Goal: Task Accomplishment & Management: Complete application form

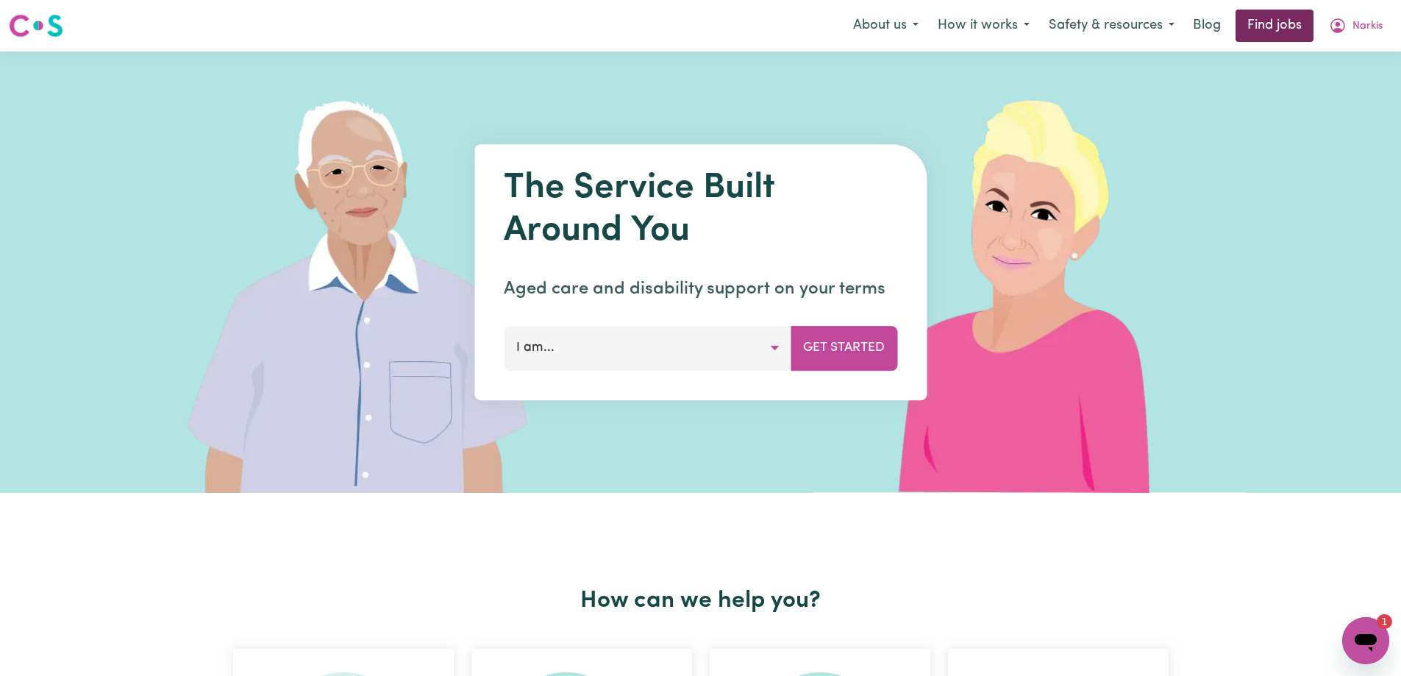
click at [1274, 26] on link "Find jobs" at bounding box center [1274, 26] width 78 height 32
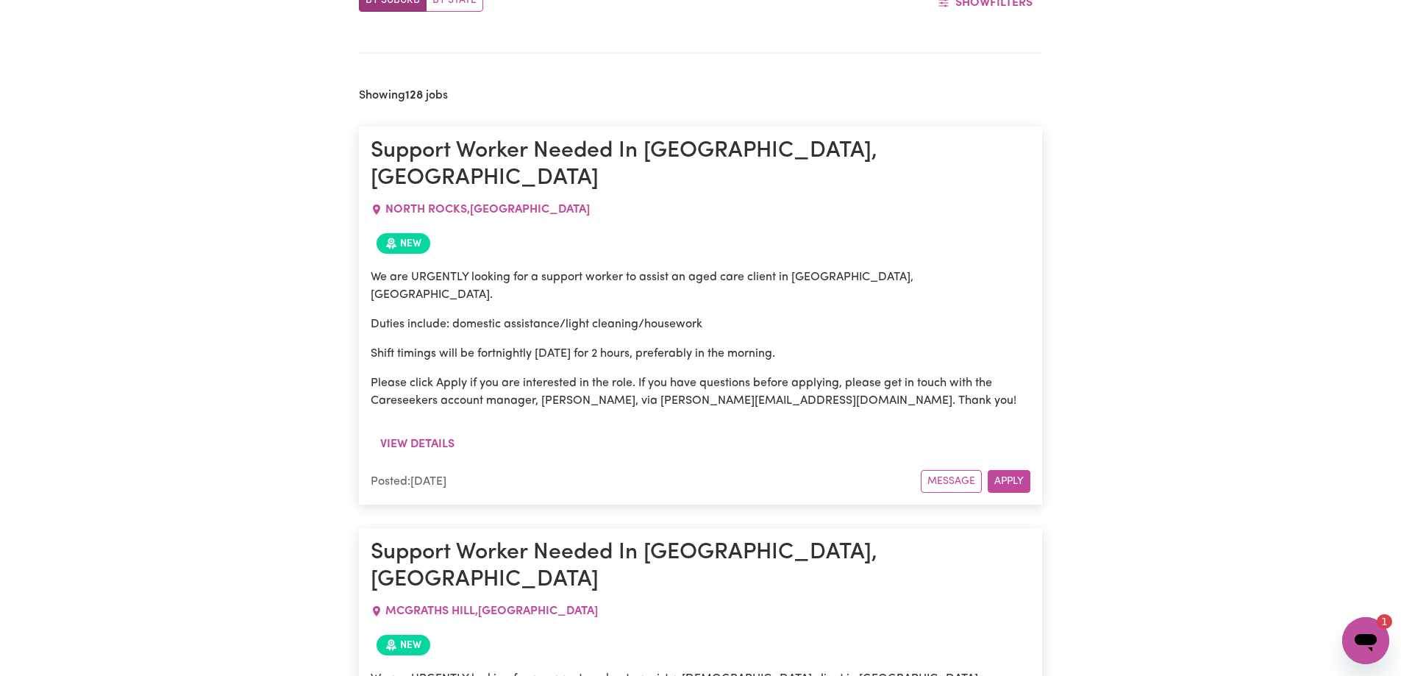
scroll to position [1043, 0]
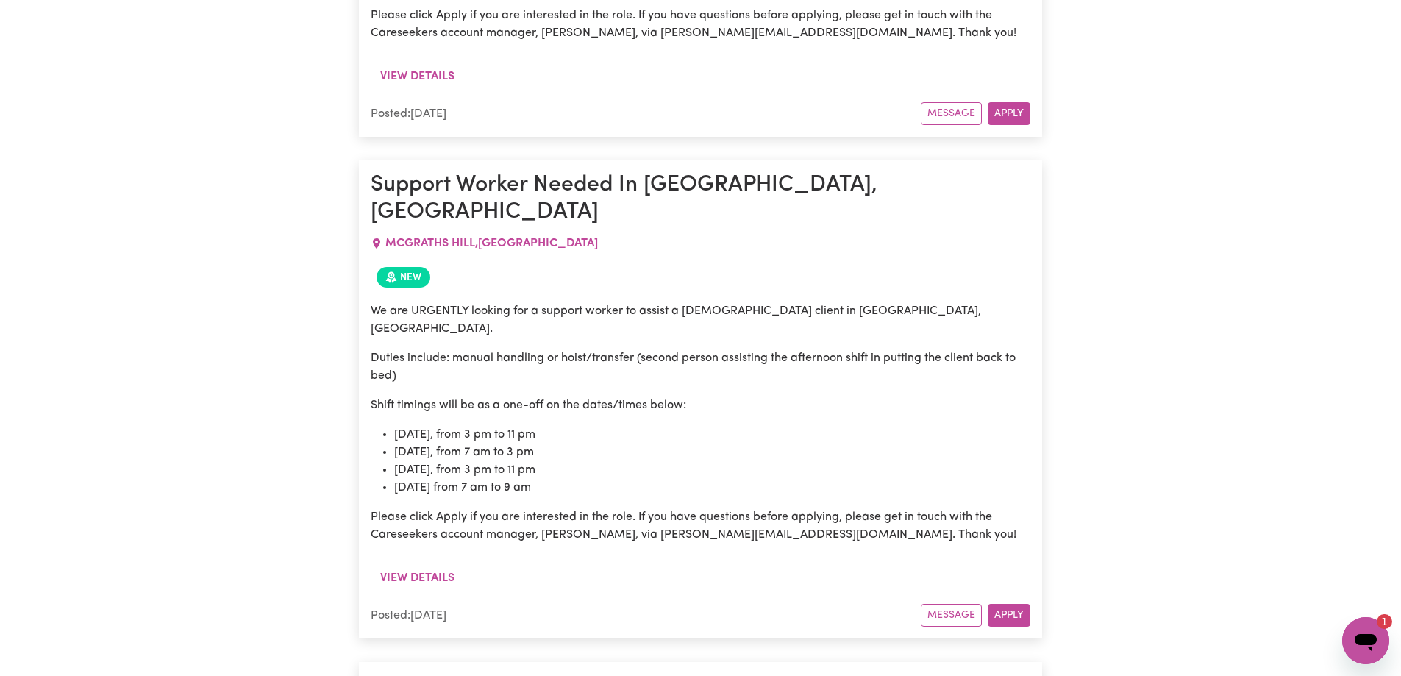
click at [1373, 651] on icon "Open messaging window, 1 unread message" at bounding box center [1365, 640] width 26 height 26
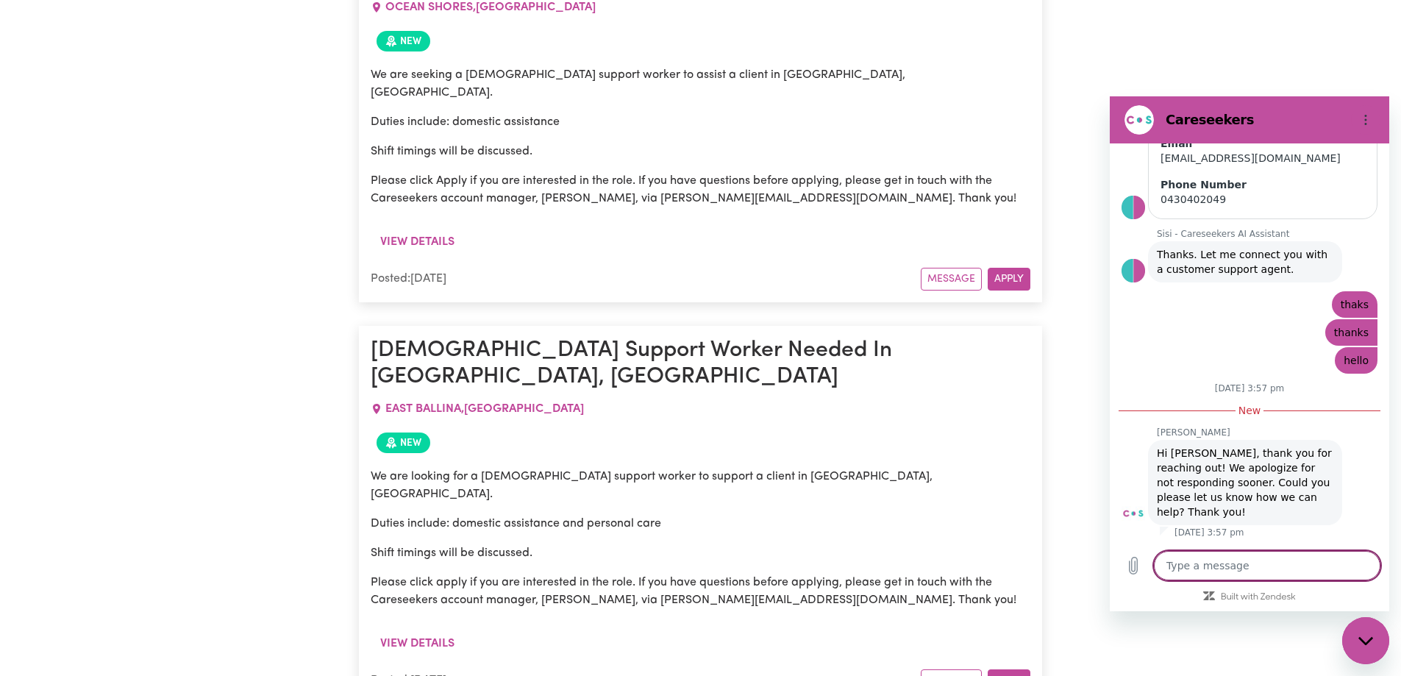
scroll to position [27072, 0]
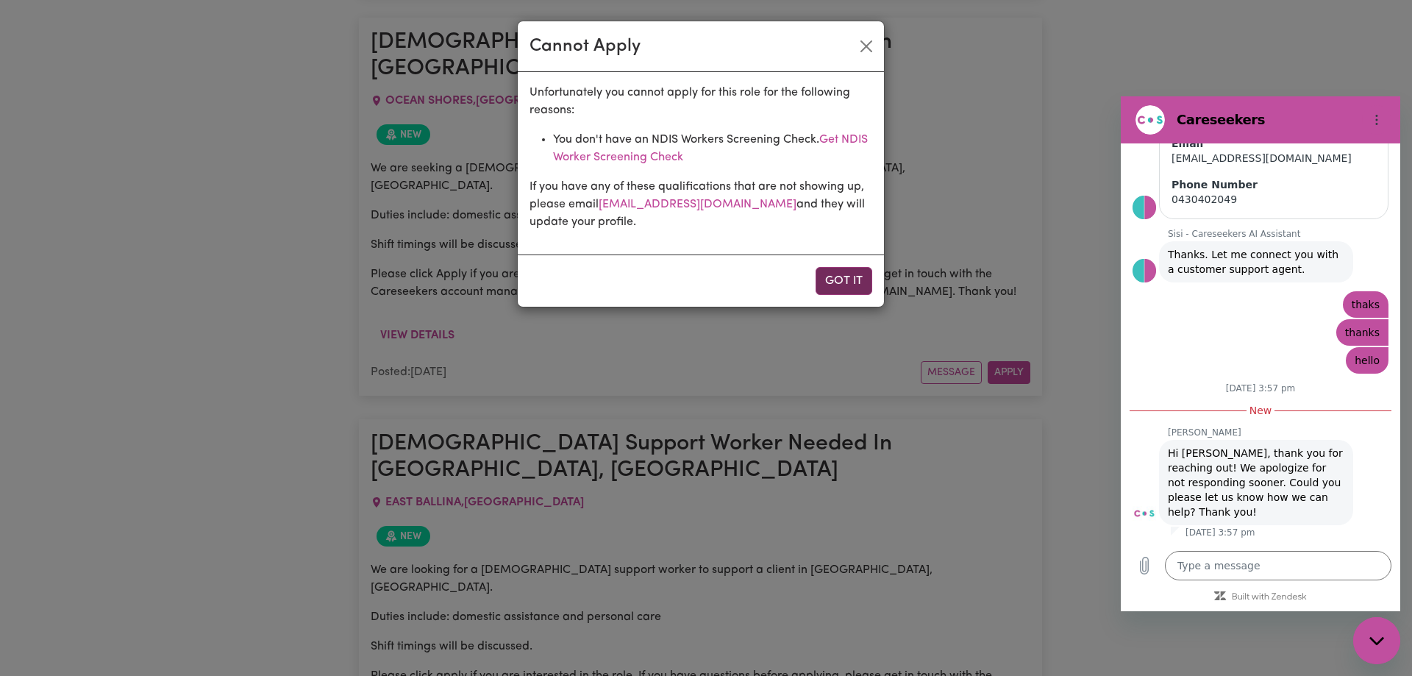
click at [855, 285] on button "Got it" at bounding box center [843, 281] width 57 height 28
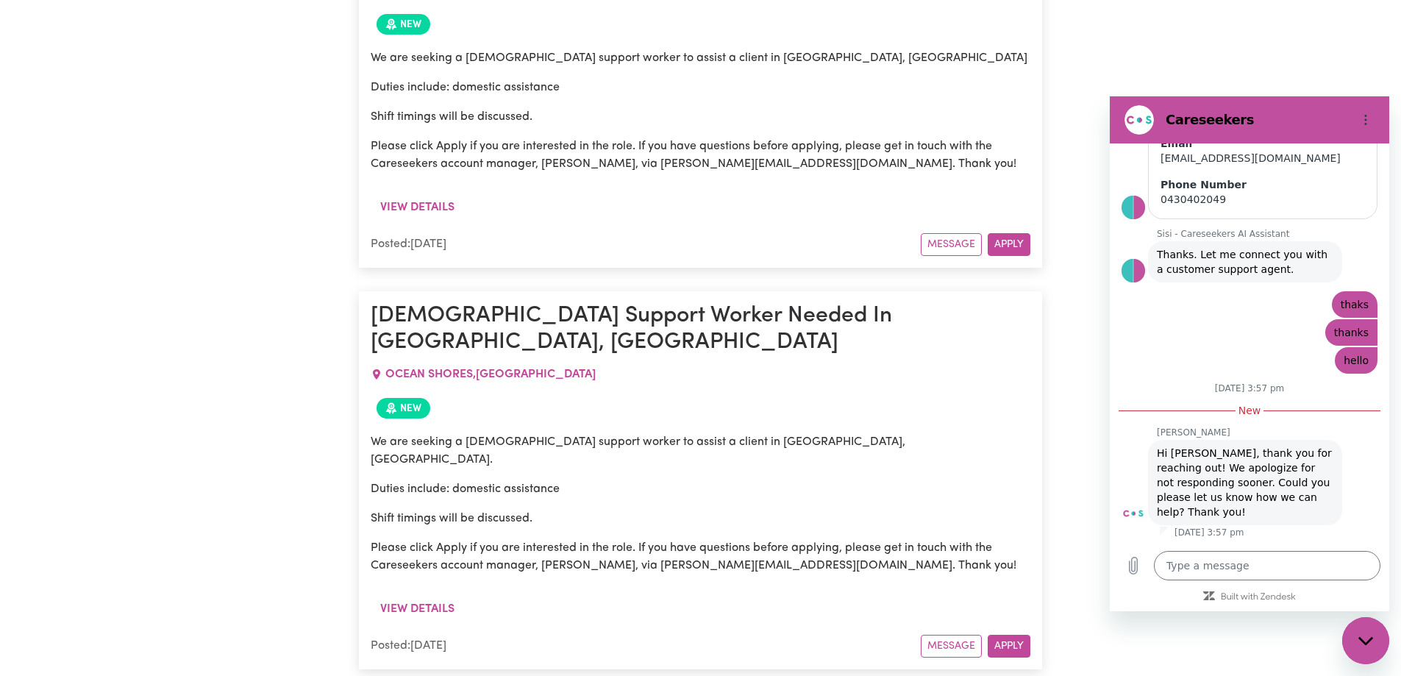
scroll to position [26704, 0]
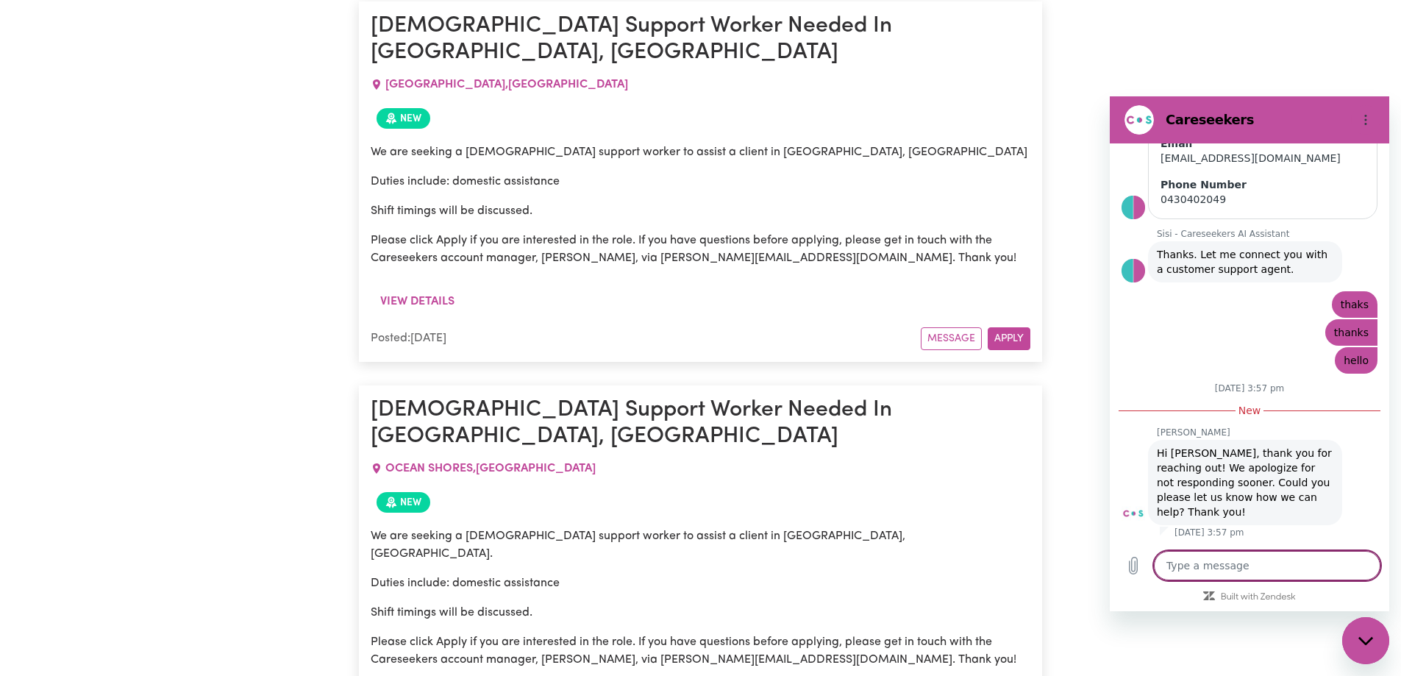
click at [1262, 565] on textarea at bounding box center [1267, 565] width 226 height 29
type textarea "i"
type textarea "x"
type textarea "ih"
type textarea "x"
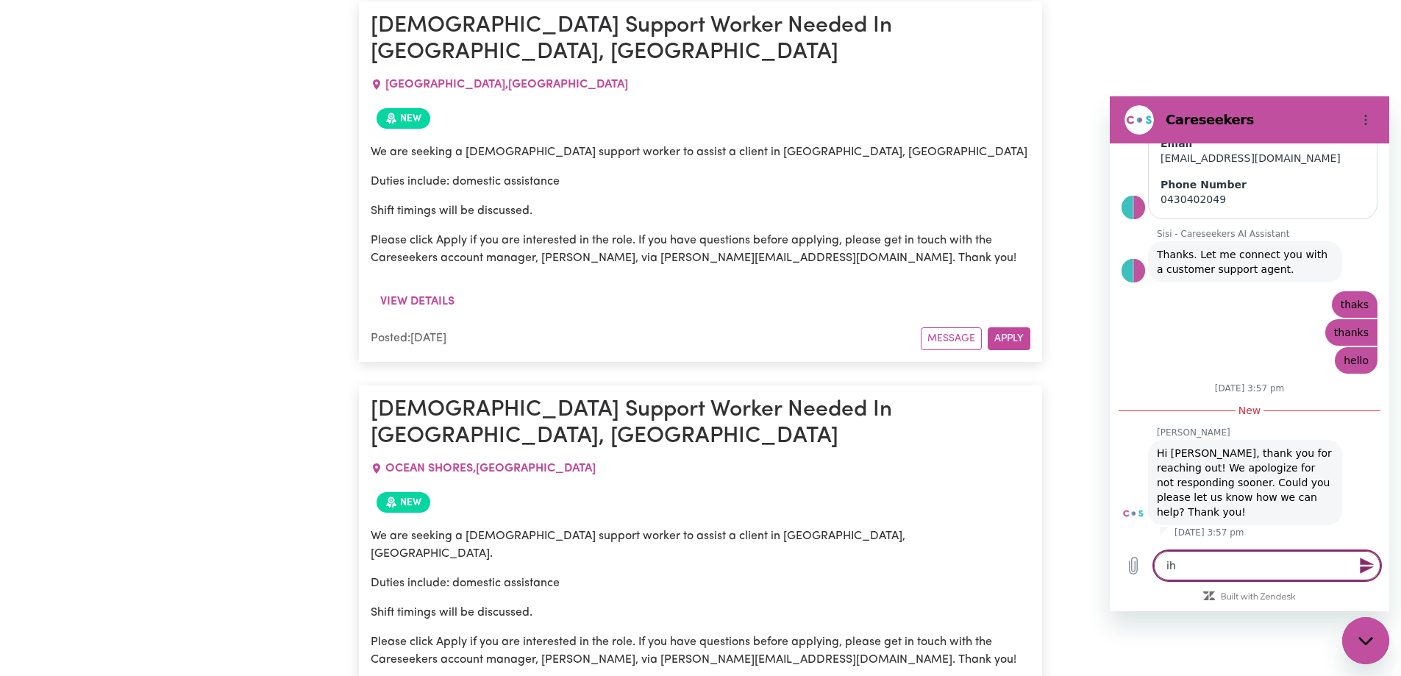
type textarea "iha"
type textarea "x"
type textarea "ihav"
type textarea "x"
type textarea "ihave"
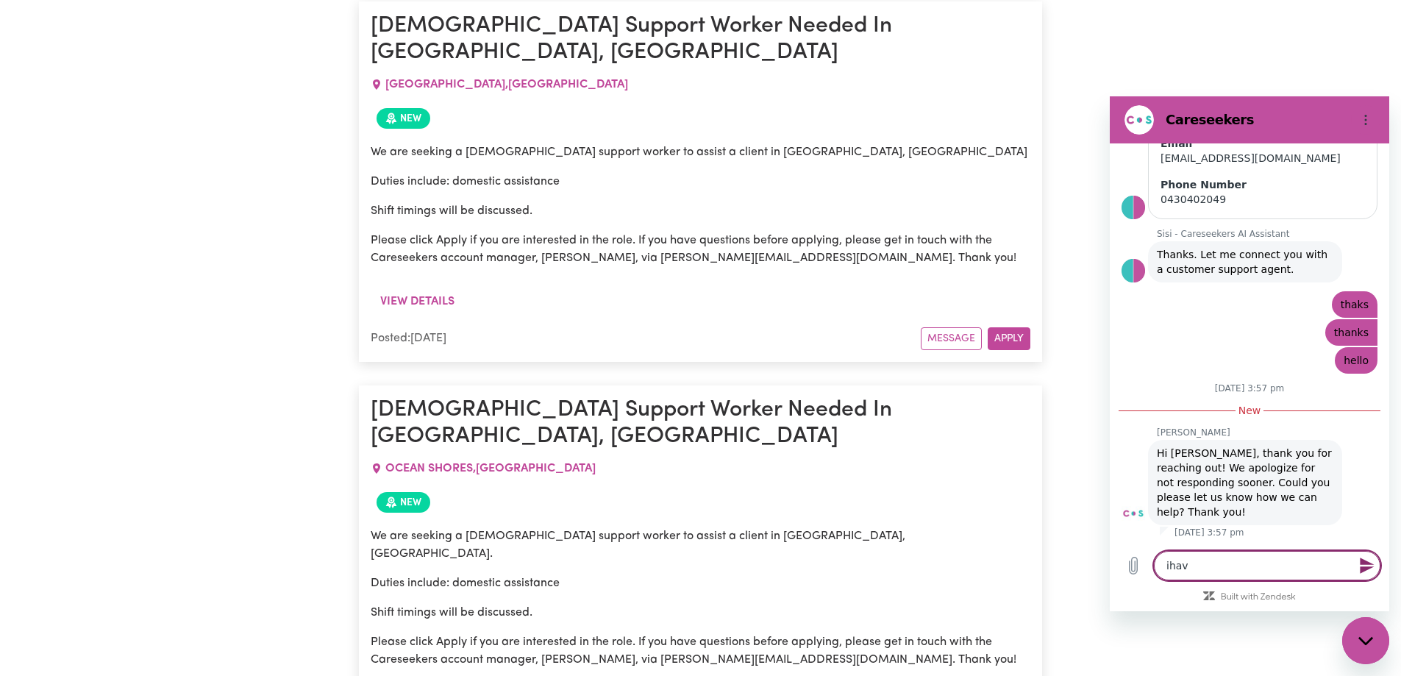
type textarea "x"
type textarea "ihave"
type textarea "x"
type textarea "ihave"
type textarea "x"
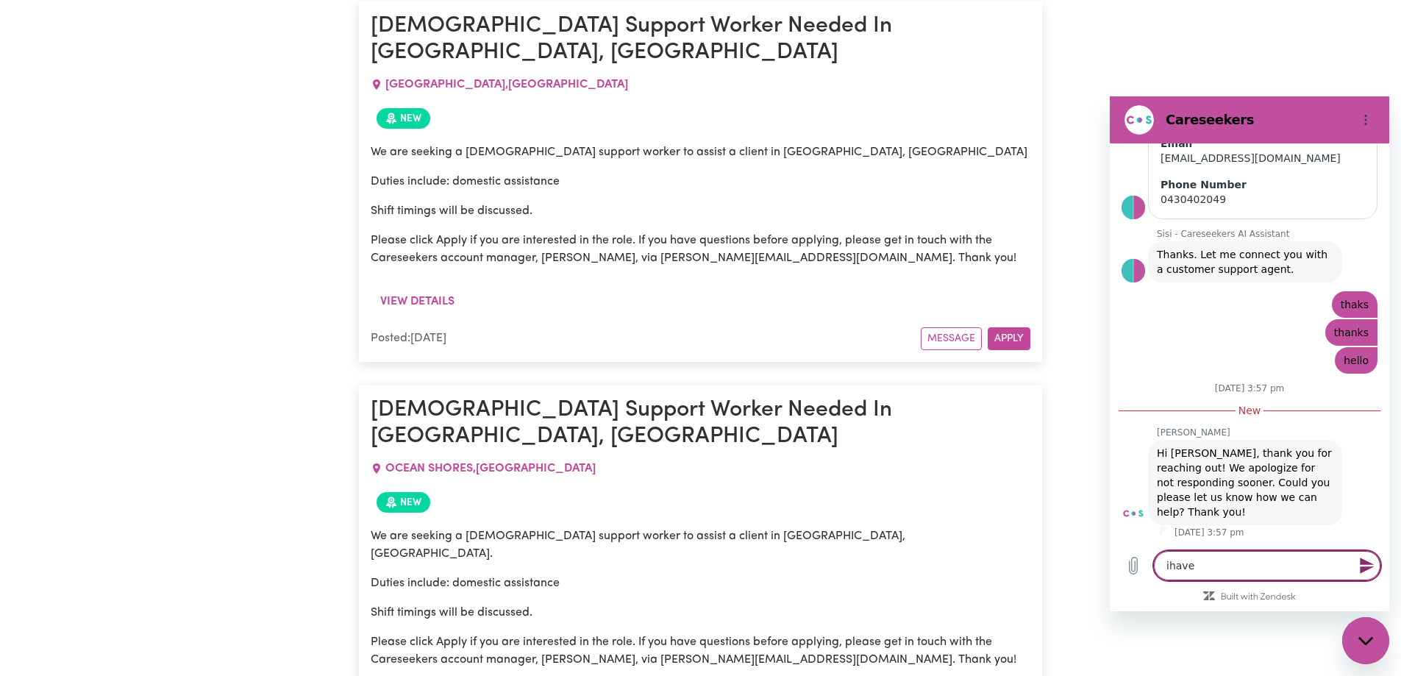
type textarea "ihav"
type textarea "x"
type textarea "iha"
type textarea "x"
type textarea "ih"
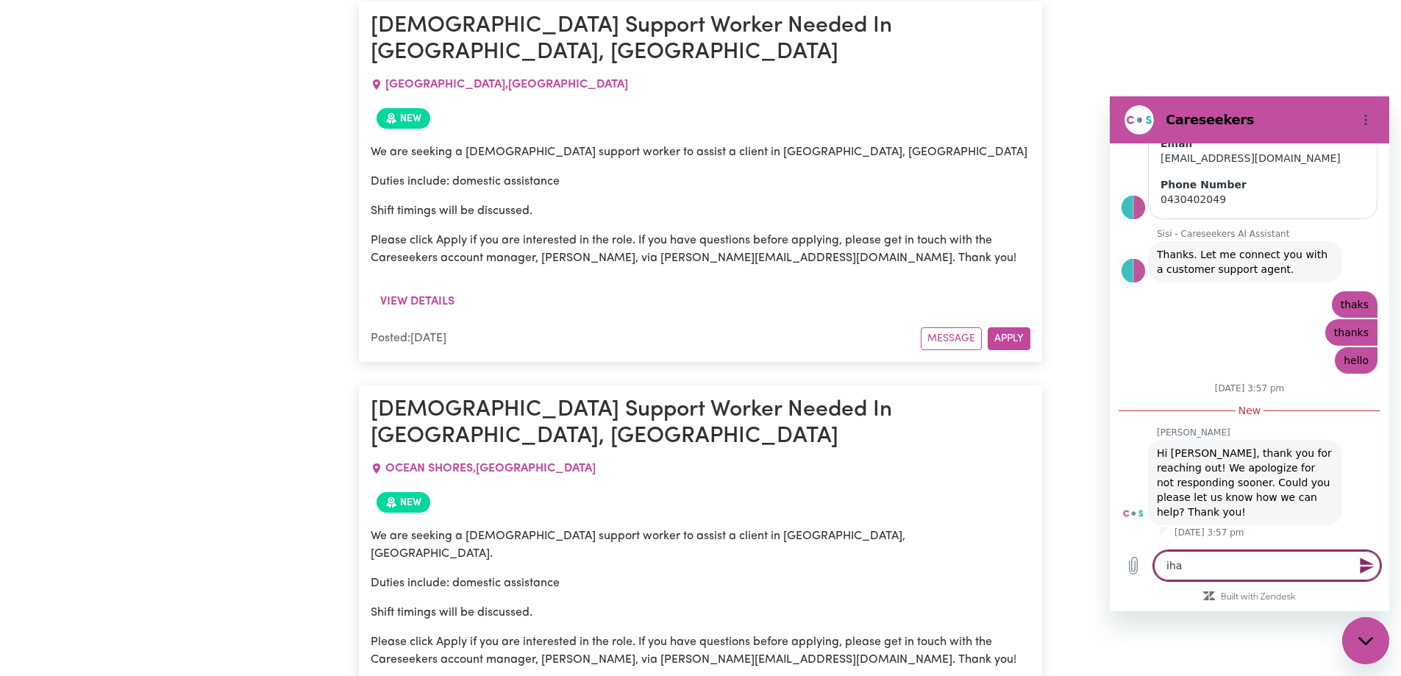
type textarea "x"
type textarea "i"
type textarea "x"
type textarea "i"
type textarea "x"
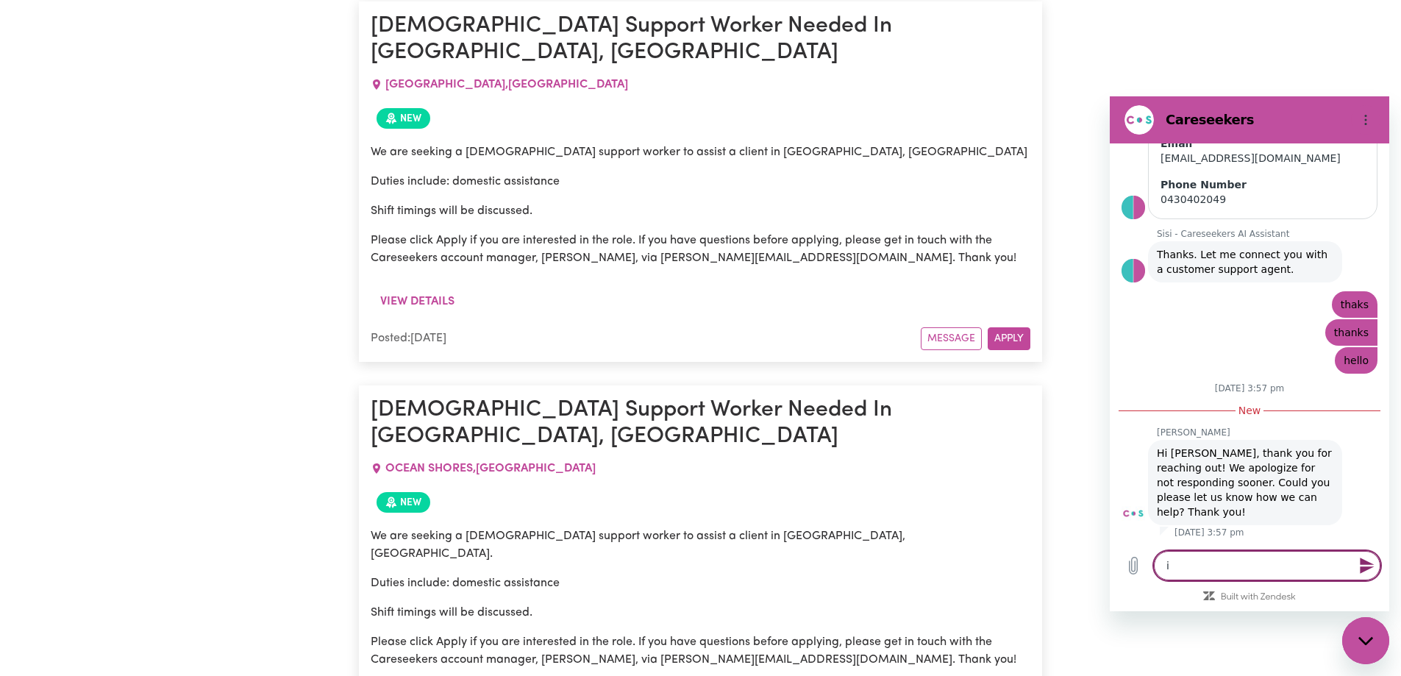
type textarea "i h"
type textarea "x"
type textarea "i ha"
type textarea "x"
type textarea "i hav"
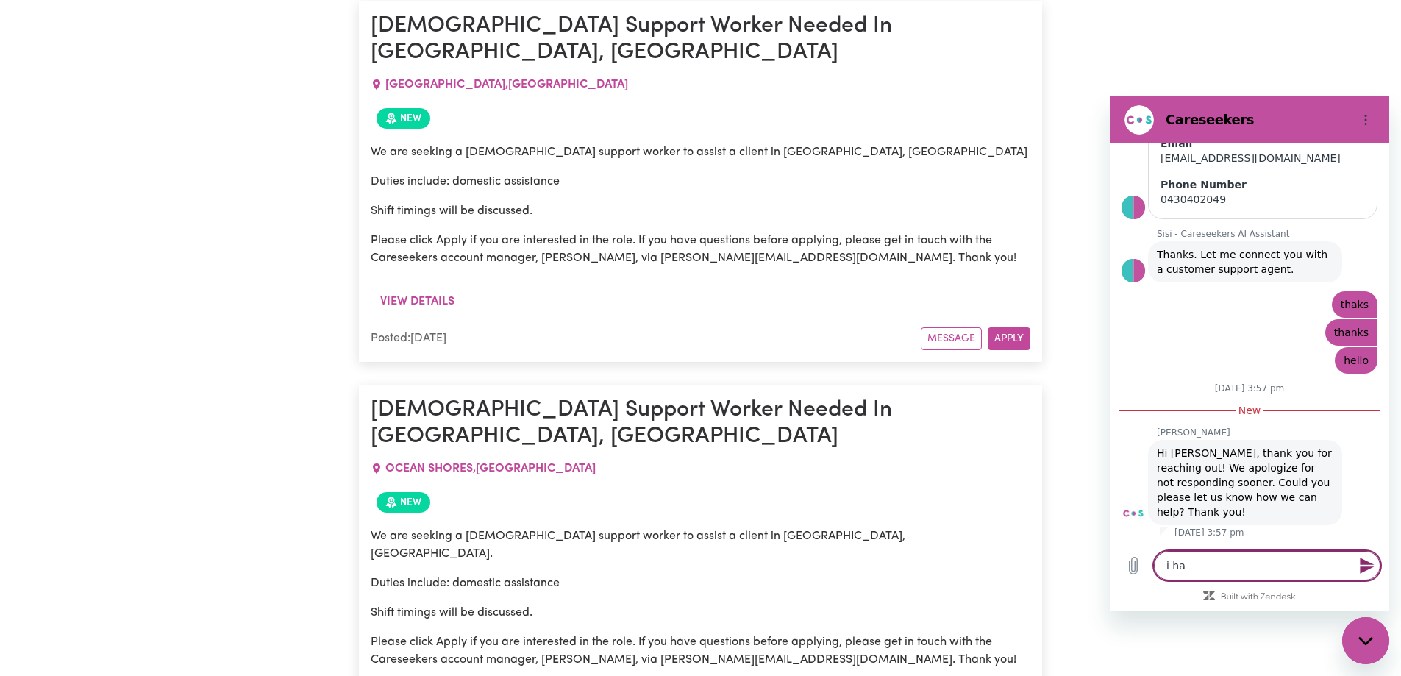
type textarea "x"
type textarea "i have"
type textarea "x"
type textarea "i have"
type textarea "x"
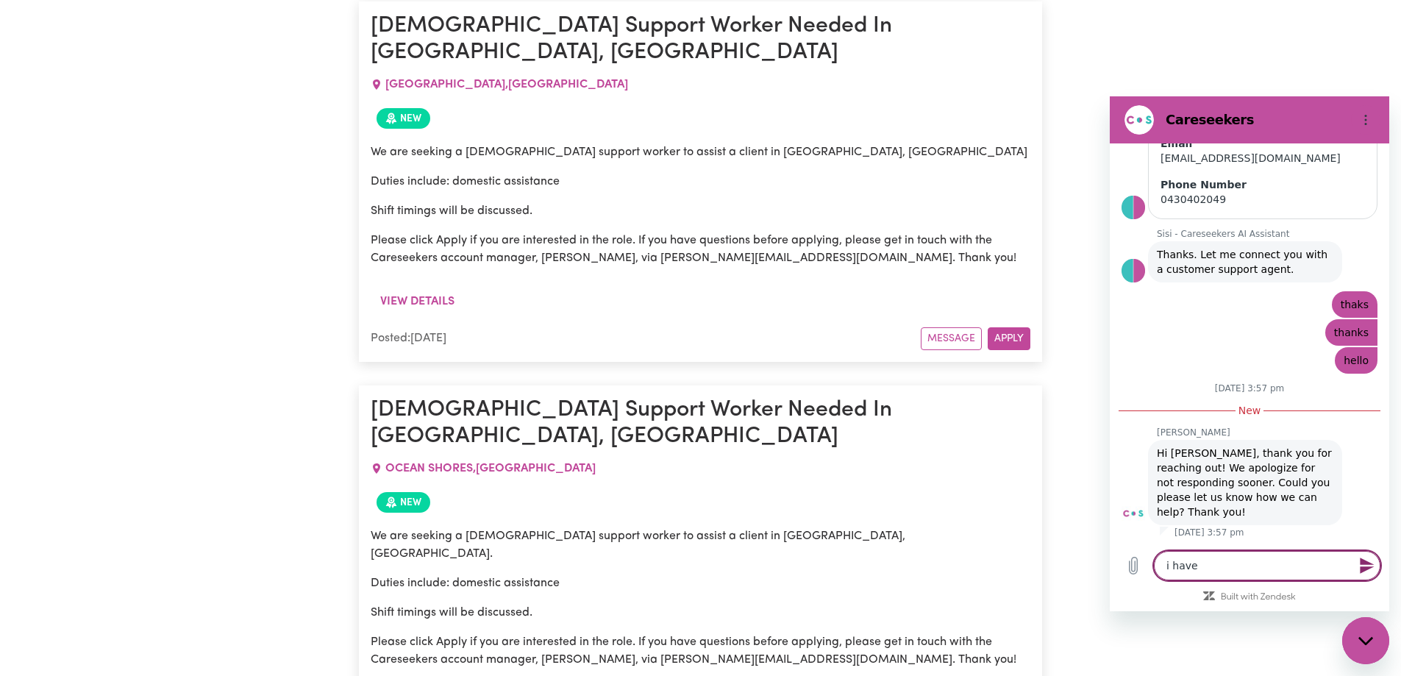
type textarea "i have s"
type textarea "x"
type textarea "i have se"
type textarea "x"
type textarea "i have sen"
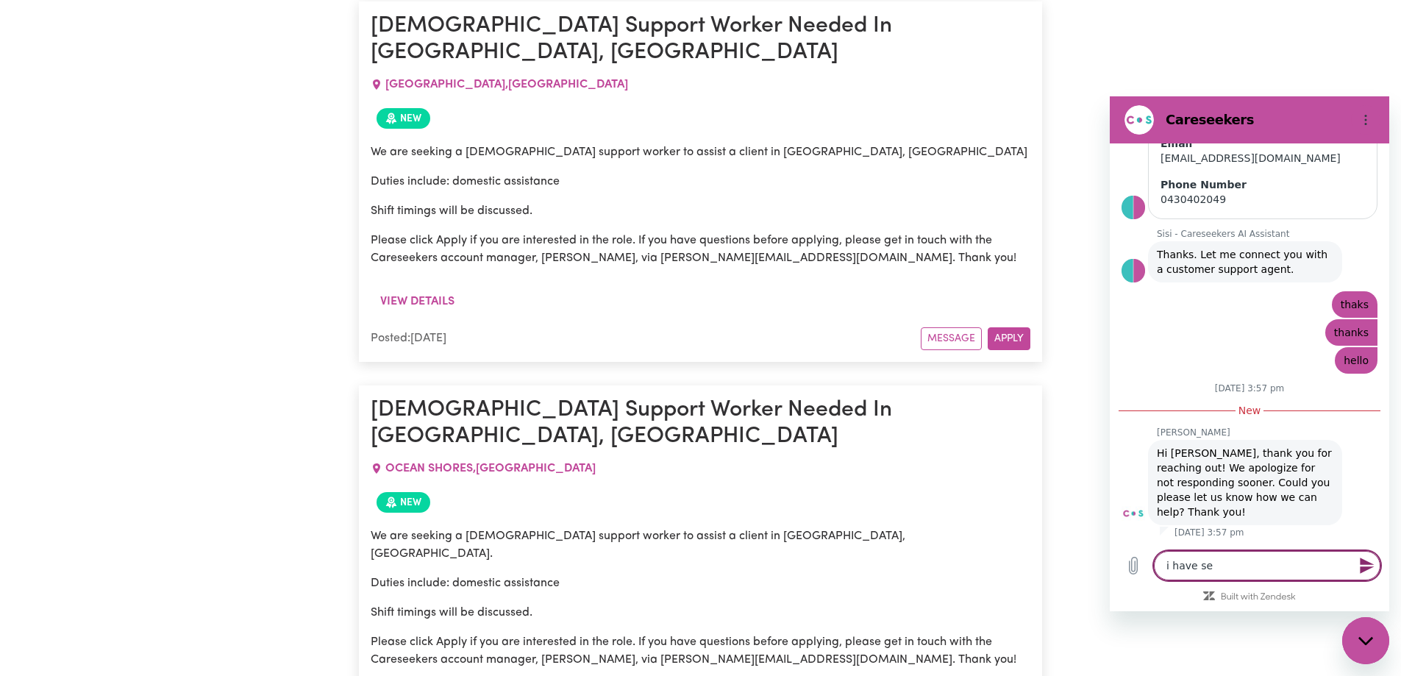
type textarea "x"
type textarea "i have sent"
type textarea "x"
type textarea "i have sent"
type textarea "x"
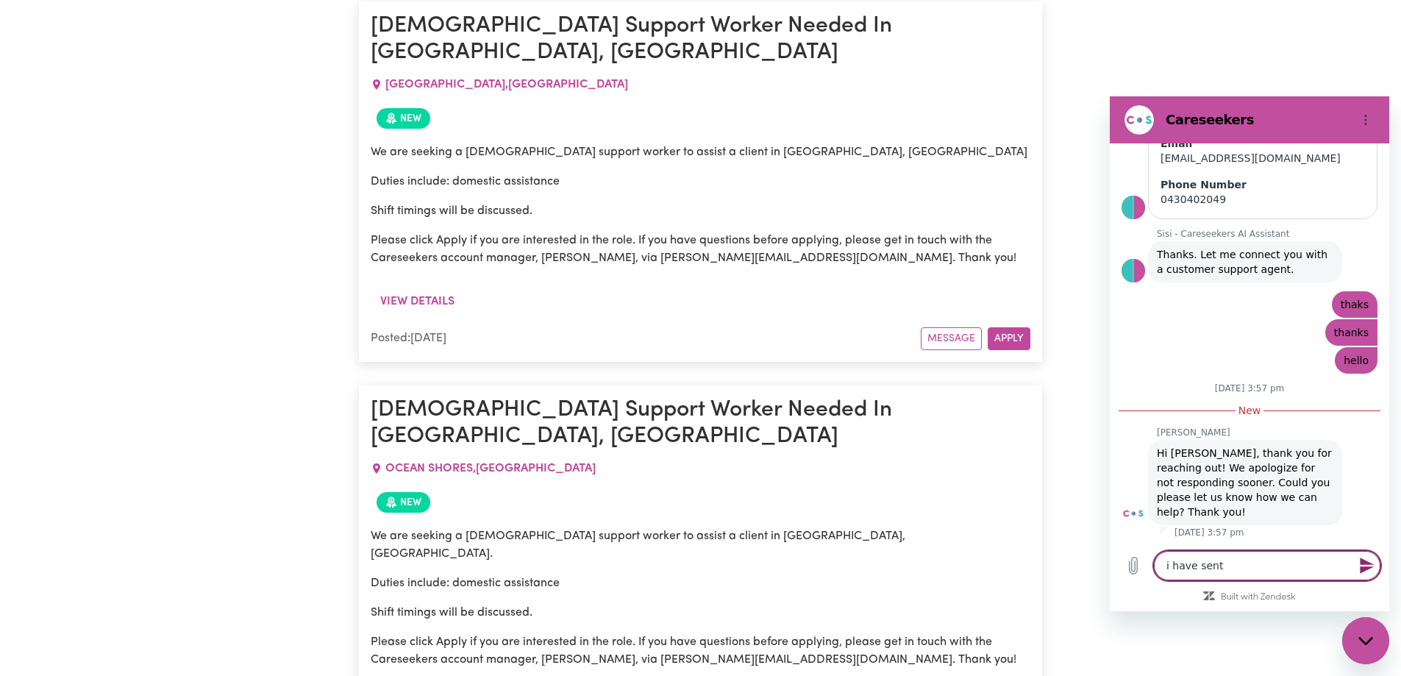
type textarea "i have sent e"
type textarea "x"
type textarea "i have sent em"
type textarea "x"
type textarea "i have sent ema"
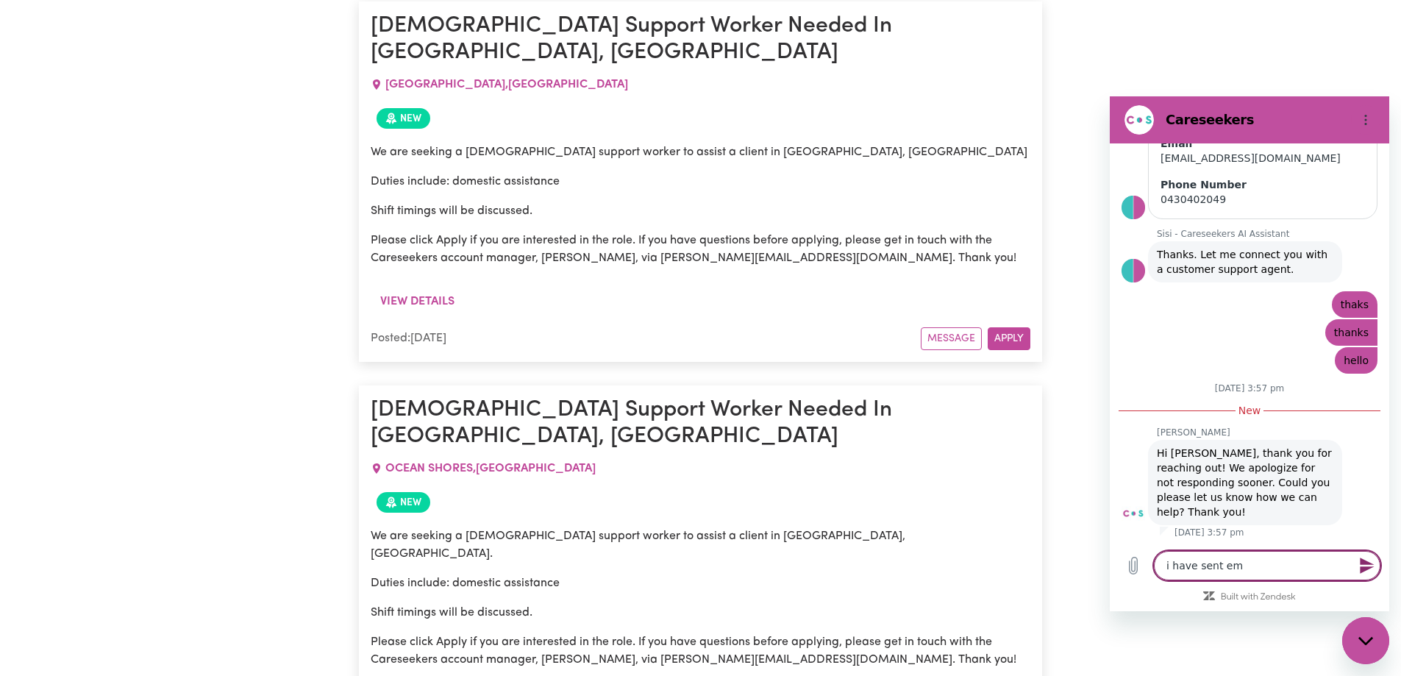
type textarea "x"
type textarea "i have sent emai"
type textarea "x"
type textarea "i have sent email"
type textarea "x"
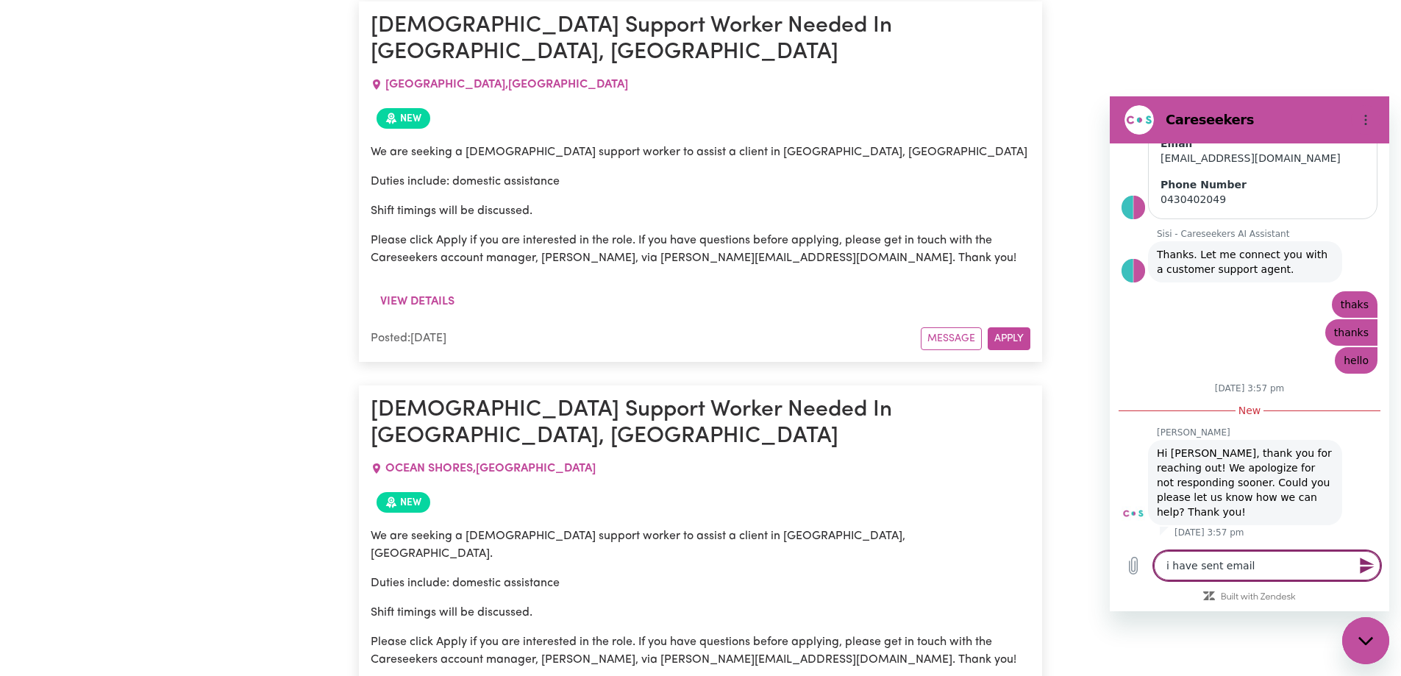
type textarea "i have sent emails"
type textarea "x"
type textarea "i have sent emails"
type textarea "x"
type textarea "i have sent emails w"
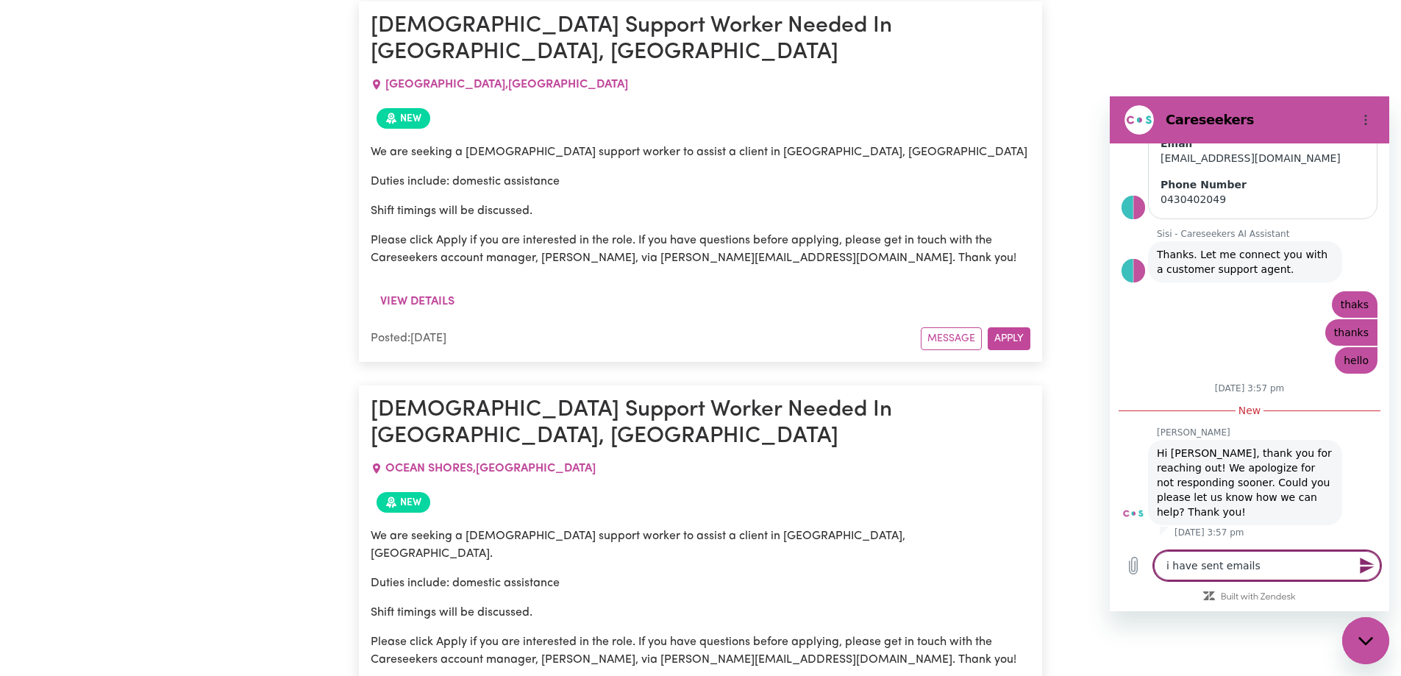
type textarea "x"
type textarea "i have sent emails wi"
type textarea "x"
type textarea "i have sent emails wih"
type textarea "x"
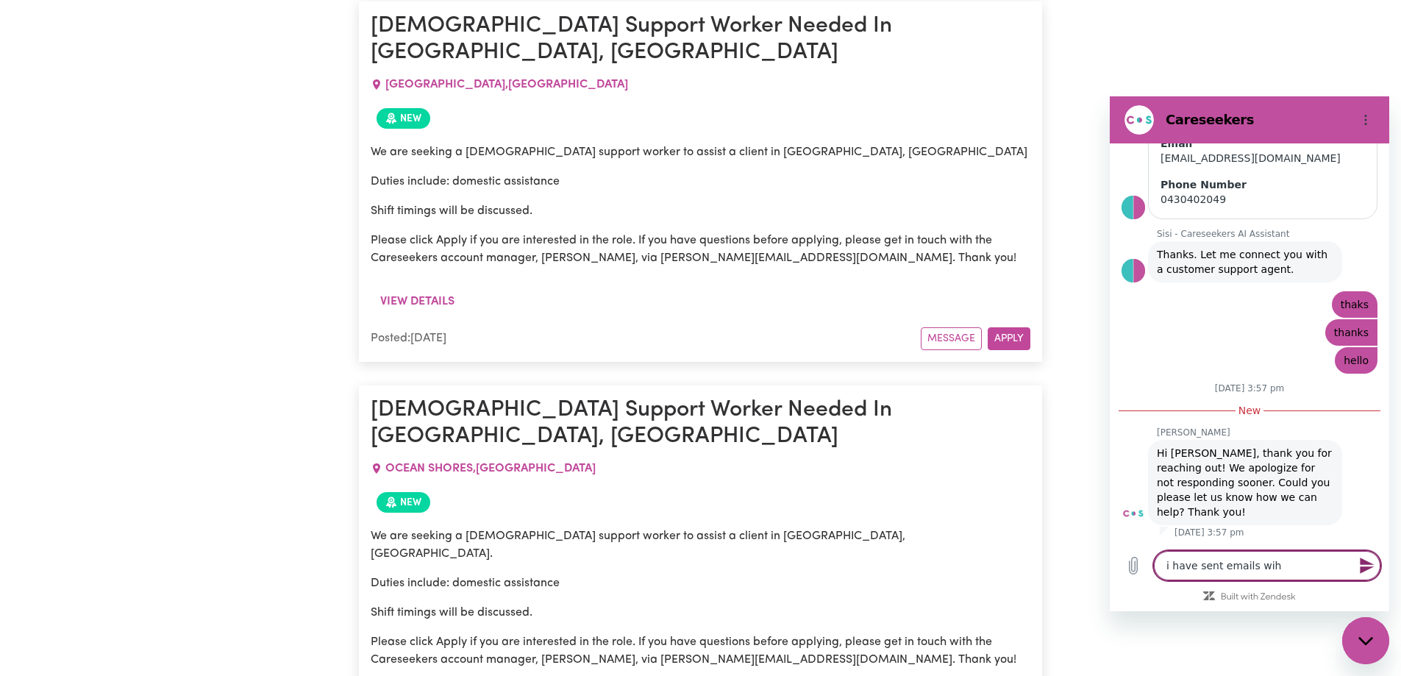
type textarea "i have sent emails wiht"
type textarea "x"
type textarea "i have sent emails wiht"
type textarea "x"
type textarea "i have sent emails wiht"
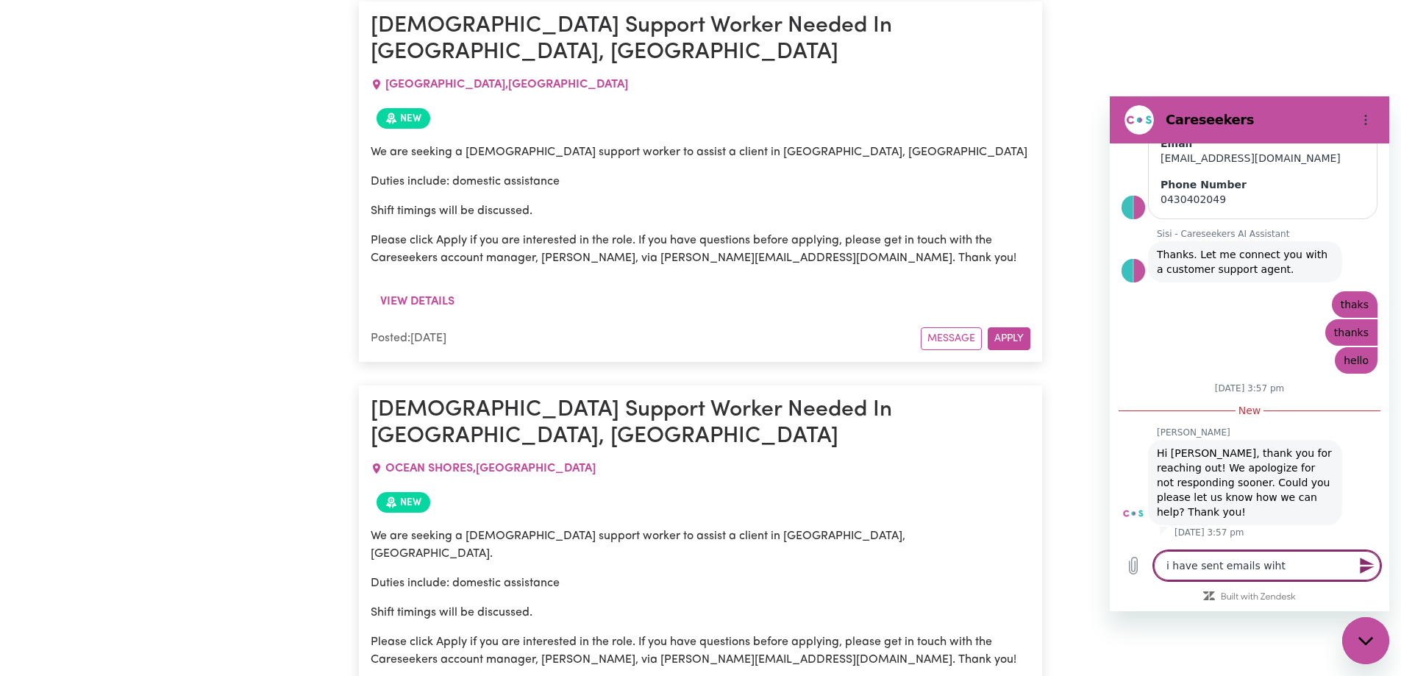
type textarea "x"
type textarea "i have sent emails wih"
type textarea "x"
type textarea "i have sent emails wi"
type textarea "x"
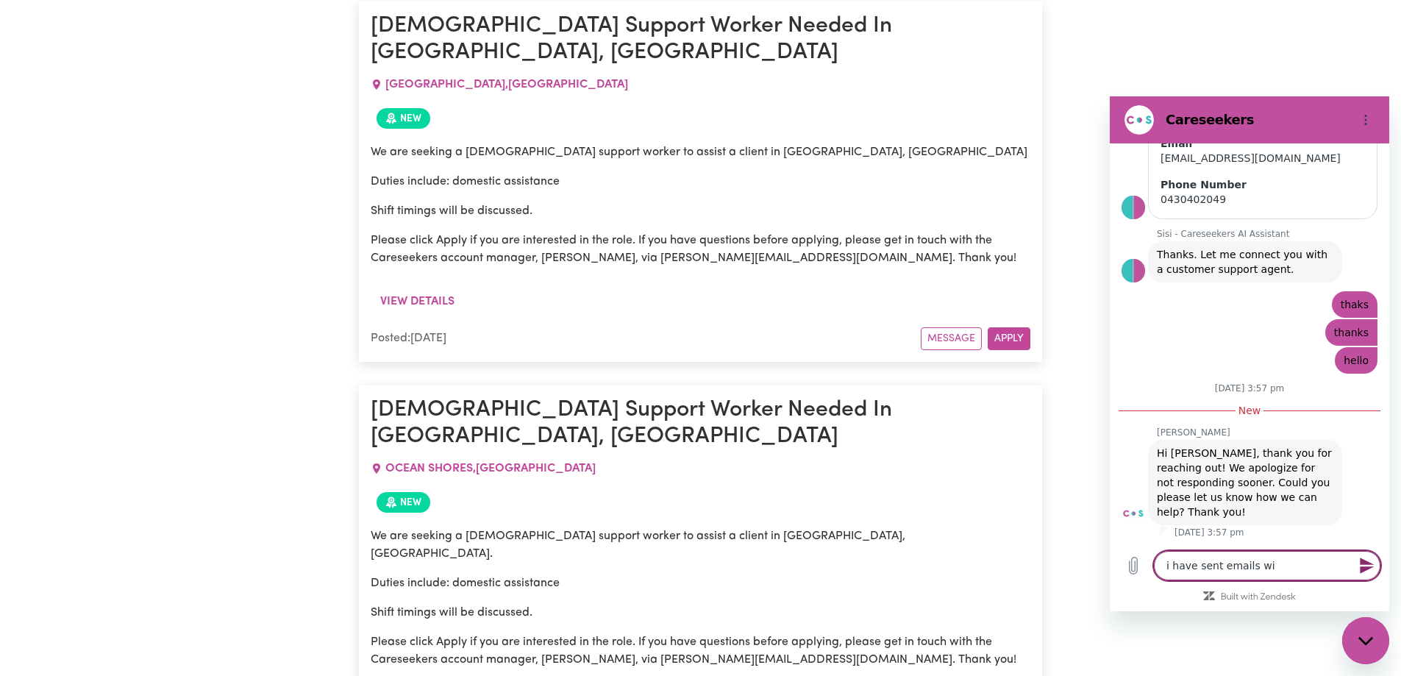
type textarea "i have sent emails wit"
type textarea "x"
type textarea "i have sent emails with"
type textarea "x"
type textarea "i have sent emails with"
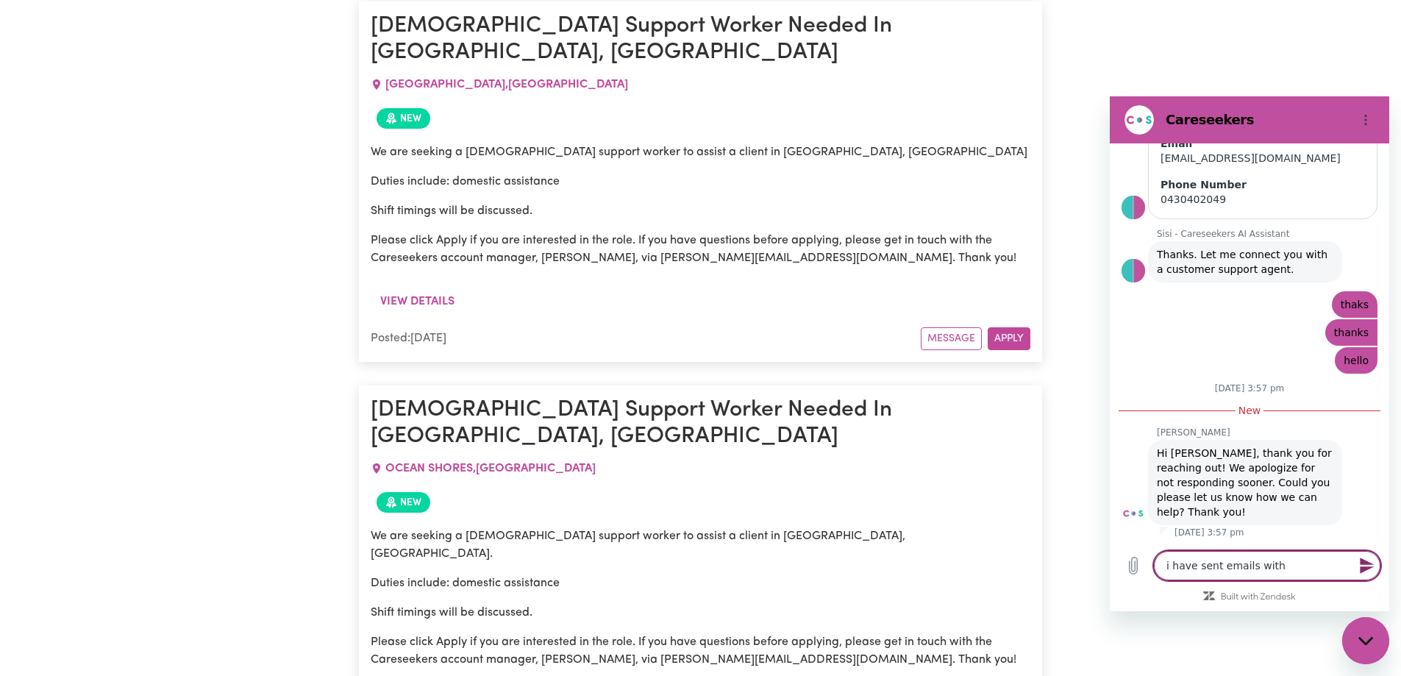
type textarea "x"
type textarea "i have sent emails with m"
type textarea "x"
type textarea "i have sent emails with my"
type textarea "x"
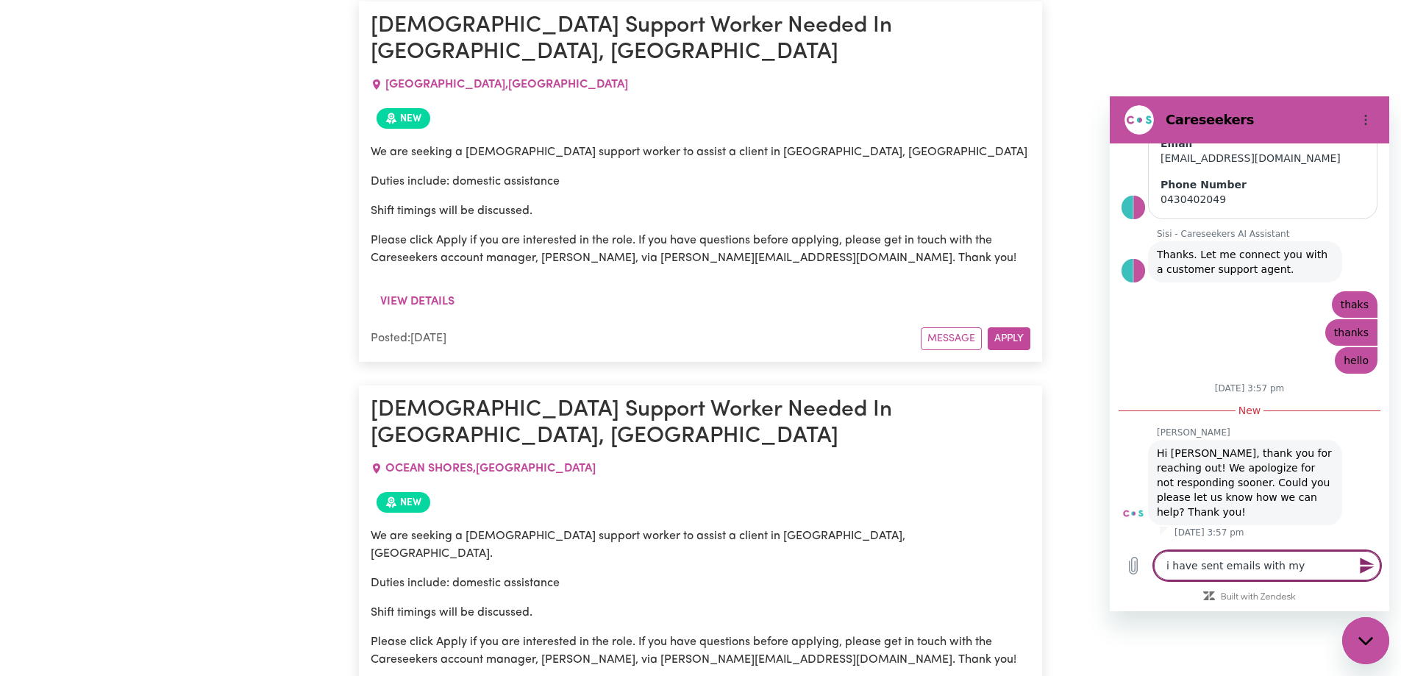
type textarea "i have sent emails with my"
type textarea "x"
type textarea "i have sent emails with my N"
type textarea "x"
type textarea "i have sent emails with my ND"
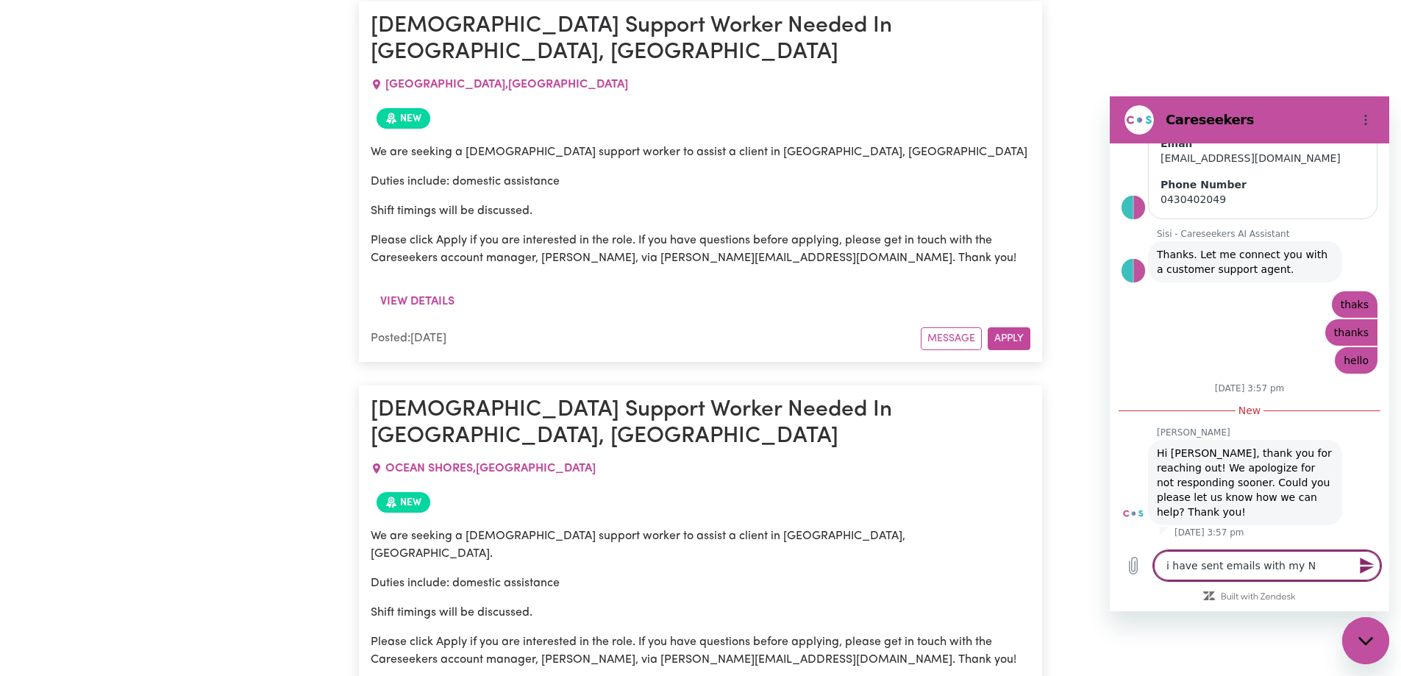
type textarea "x"
type textarea "i have sent emails with my NDI"
type textarea "x"
type textarea "i have sent emails with my NDIS"
type textarea "x"
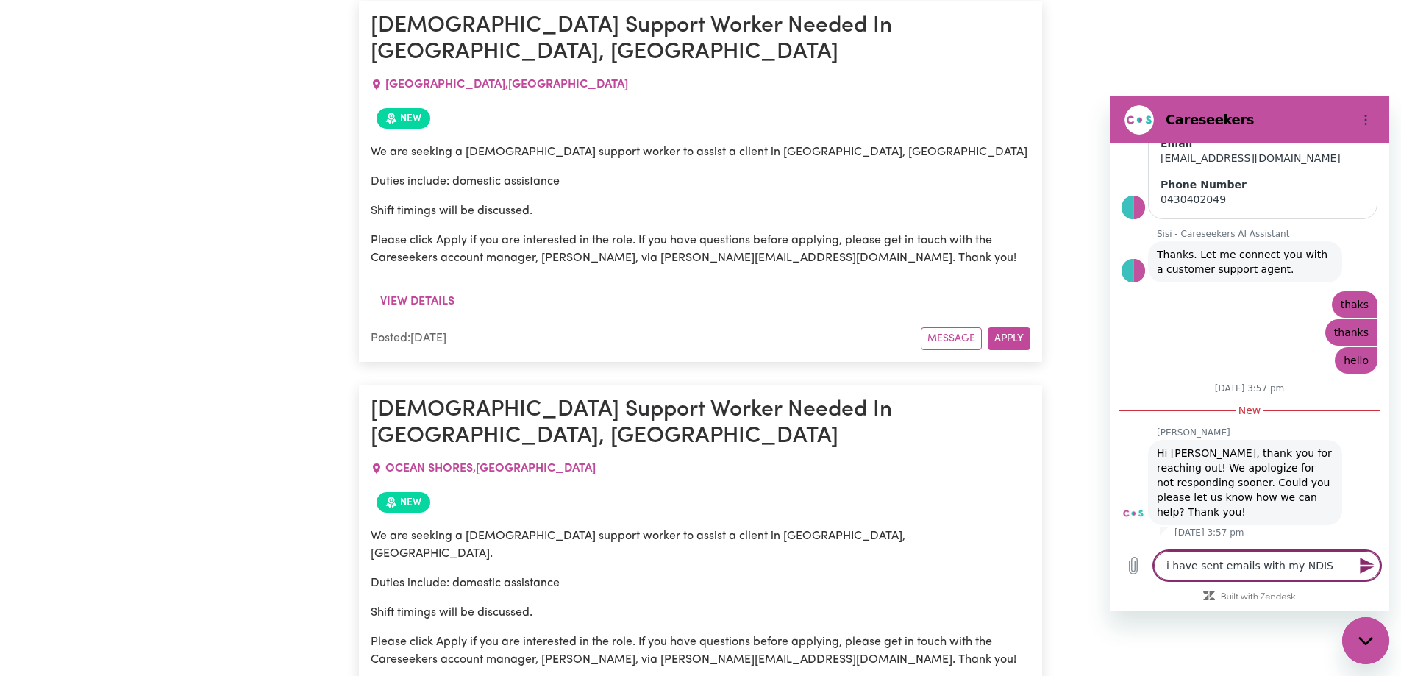
type textarea "i have sent emails with my NDIS"
type textarea "x"
type textarea "i have sent emails with my NDIS u"
type textarea "x"
type textarea "i have sent emails with my NDIS"
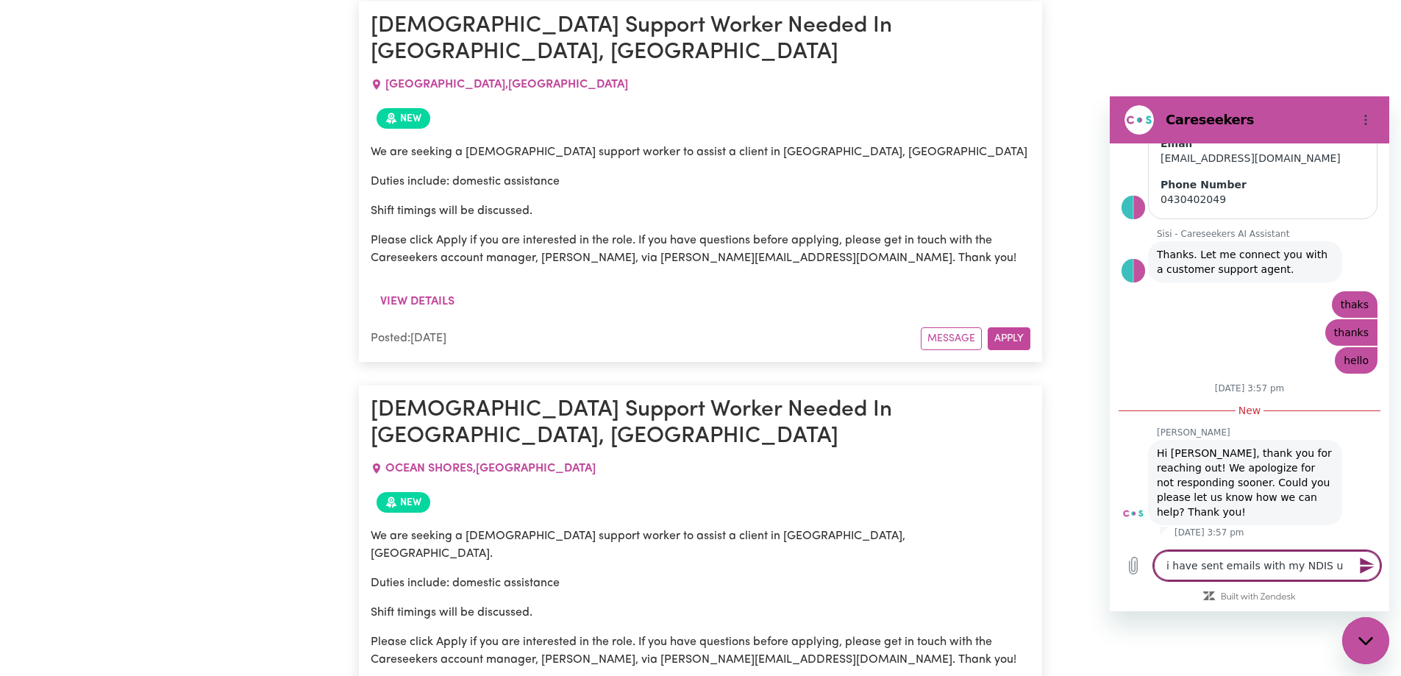
type textarea "x"
type textarea "i have sent emails with my NDIS n"
type textarea "x"
type textarea "i have sent emails with my NDIS nu"
type textarea "x"
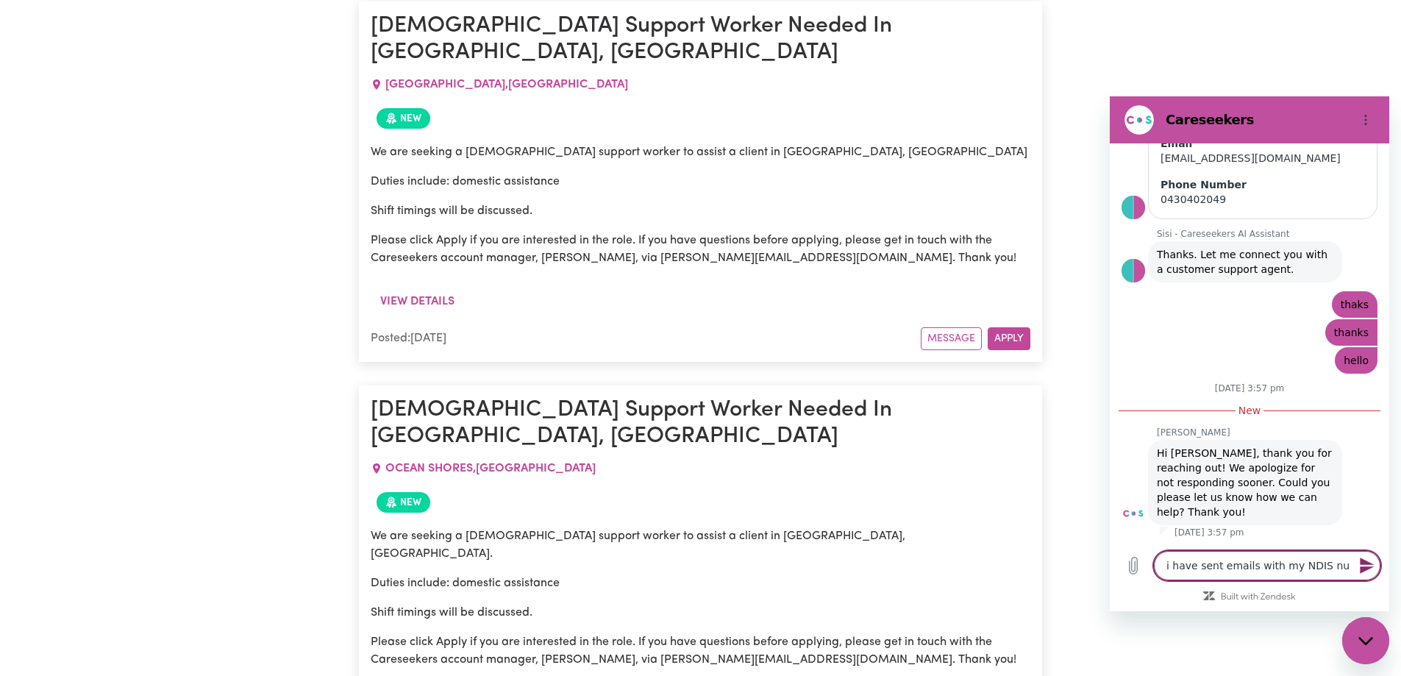
type textarea "i have sent emails with my NDIS num"
type textarea "x"
type textarea "i have sent emails with my NDIS numb"
type textarea "x"
type textarea "i have sent emails with my NDIS numbe"
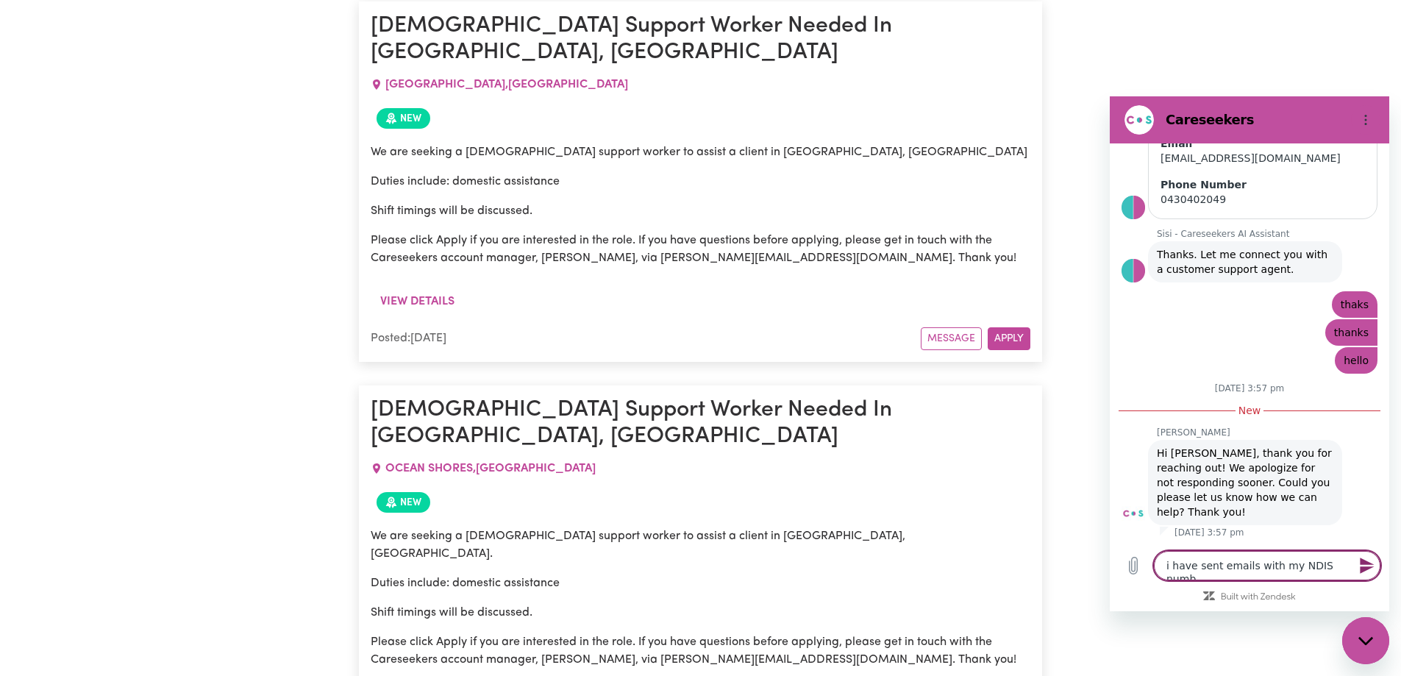
type textarea "x"
type textarea "i have sent emails with my NDIS number"
type textarea "x"
type textarea "i have sent emails with my NDIS number"
type textarea "x"
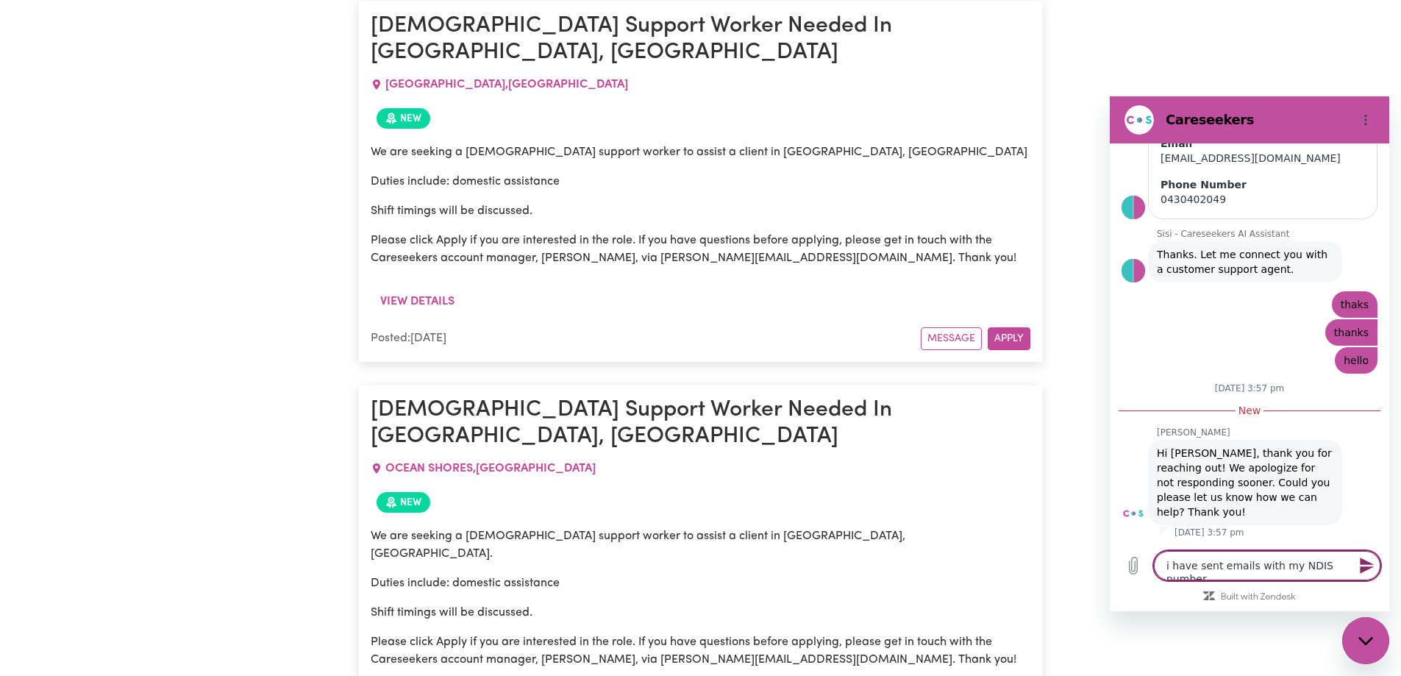
type textarea "i have sent emails with my NDIS number t"
type textarea "x"
type textarea "i have sent emails with my NDIS number to"
type textarea "x"
type textarea "i have sent emails with my NDIS number to"
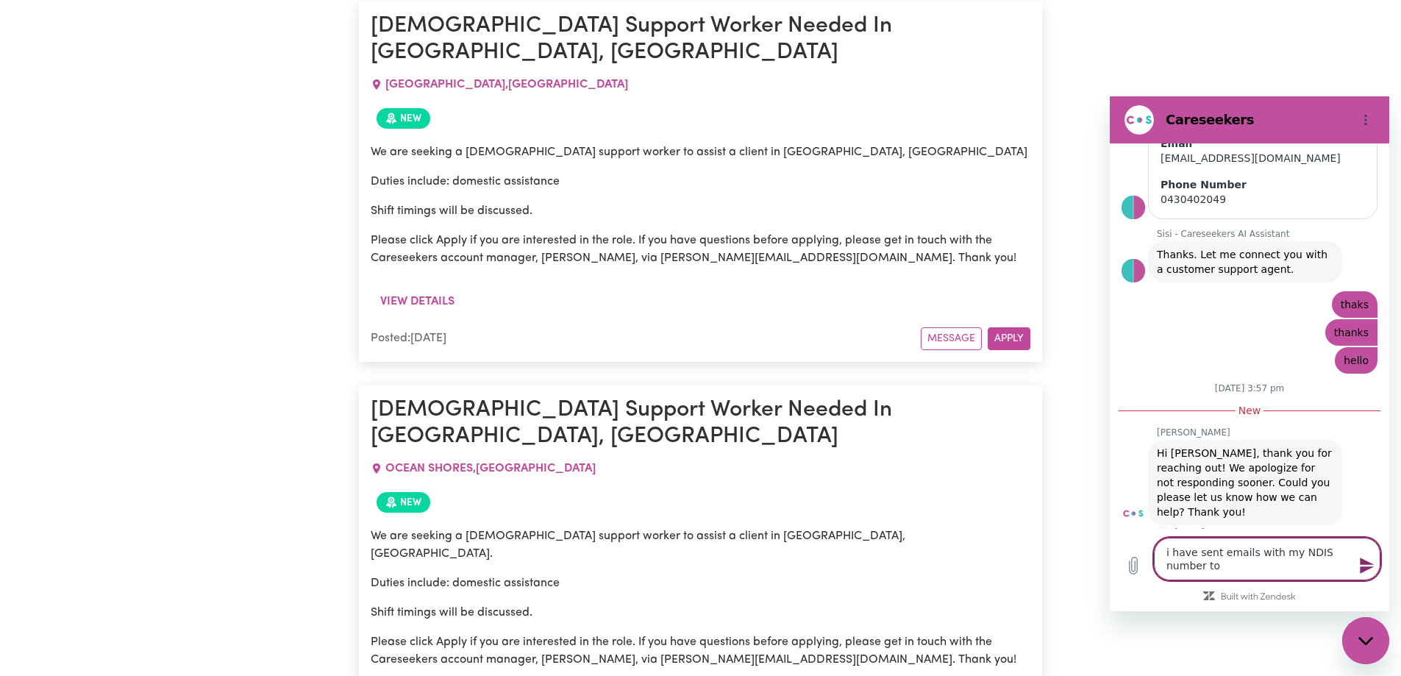
type textarea "x"
type textarea "i have sent emails with my NDIS number to v"
type textarea "x"
type textarea "i have sent emails with my NDIS number to ve"
type textarea "x"
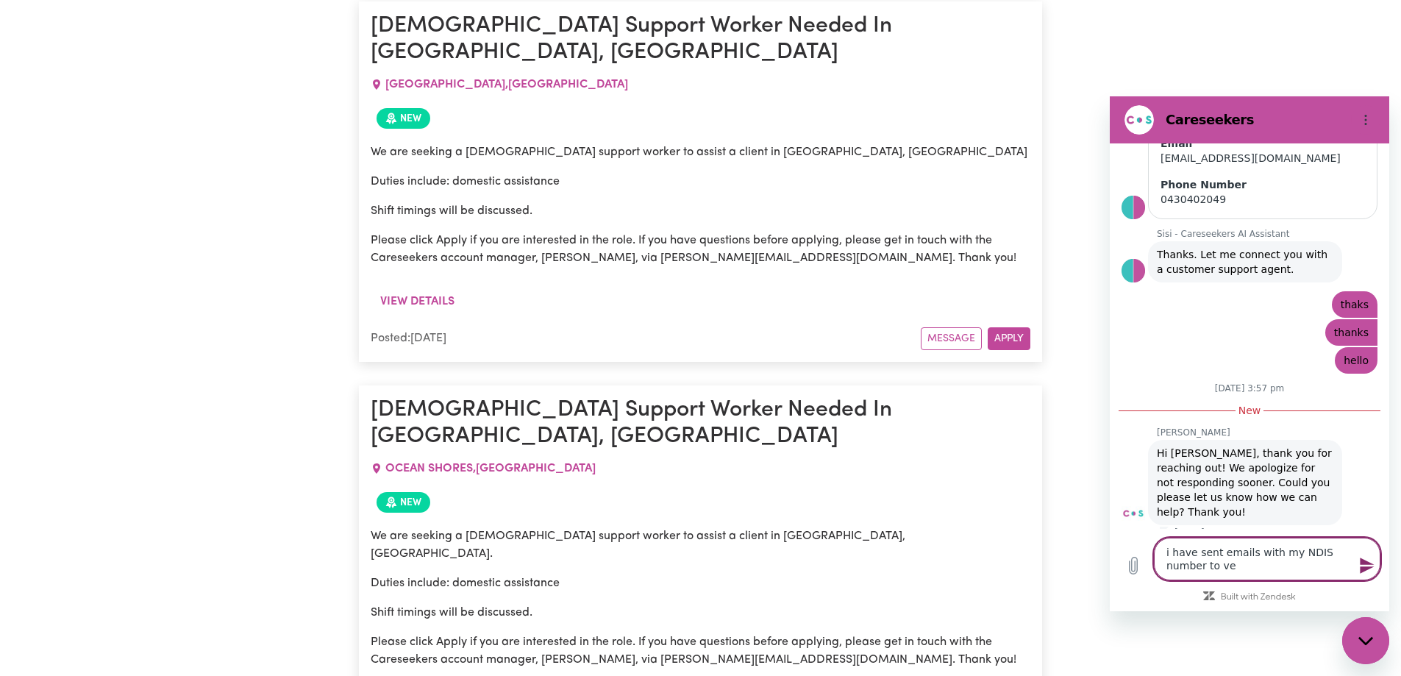
type textarea "i have sent emails with my NDIS number to v"
type textarea "x"
type textarea "i have sent emails with my NDIS number to vb"
type textarea "x"
type textarea "i have sent emails with my NDIS number to v"
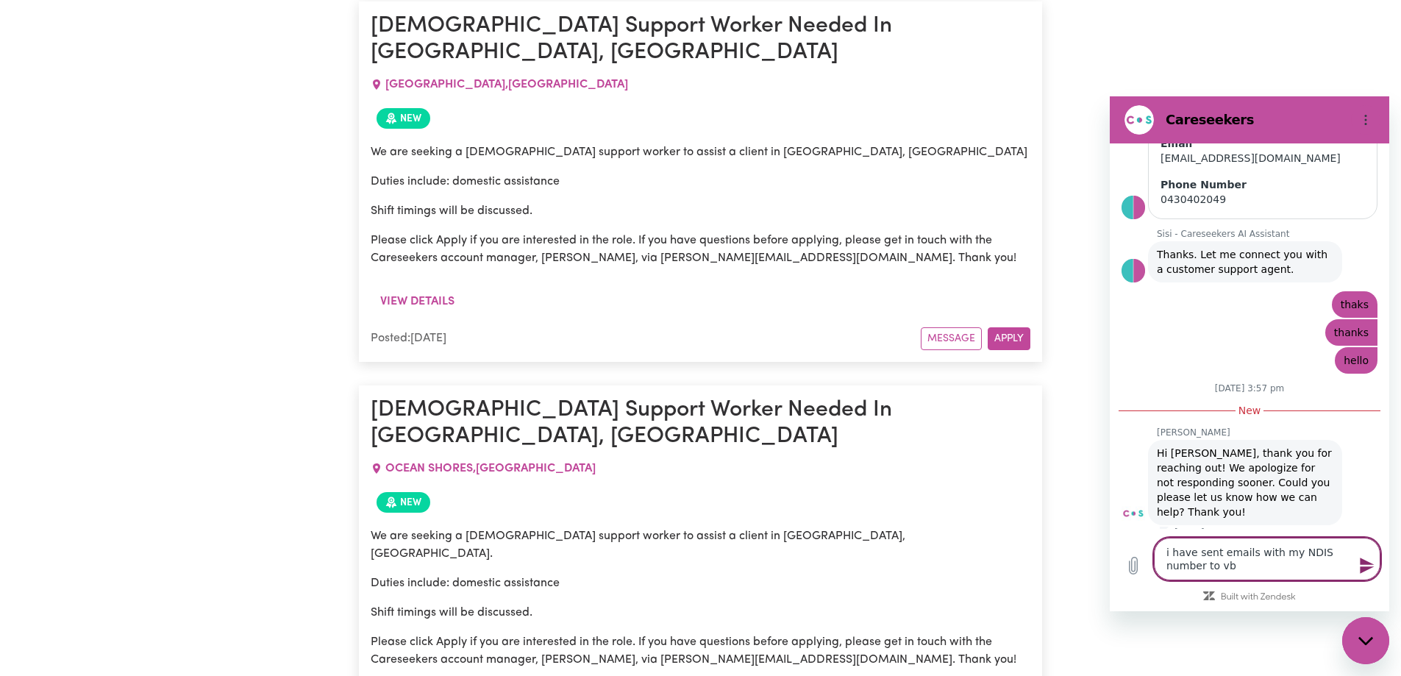
type textarea "x"
type textarea "i have sent emails with my NDIS number to vv"
type textarea "x"
type textarea "i have sent emails with my NDIS number to vve"
type textarea "x"
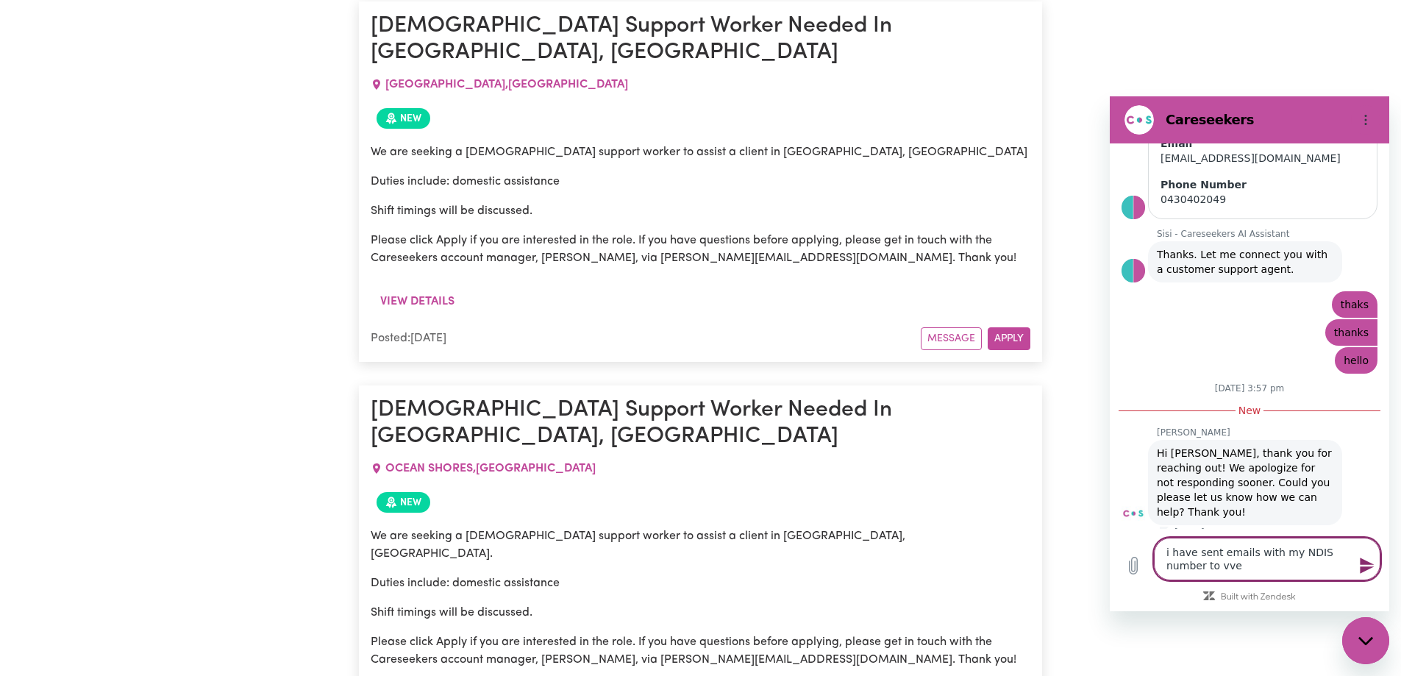
type textarea "i have sent emails with my NDIS number to vv"
type textarea "x"
type textarea "i have sent emails with my NDIS number to v"
type textarea "x"
type textarea "i have sent emails with my NDIS number to"
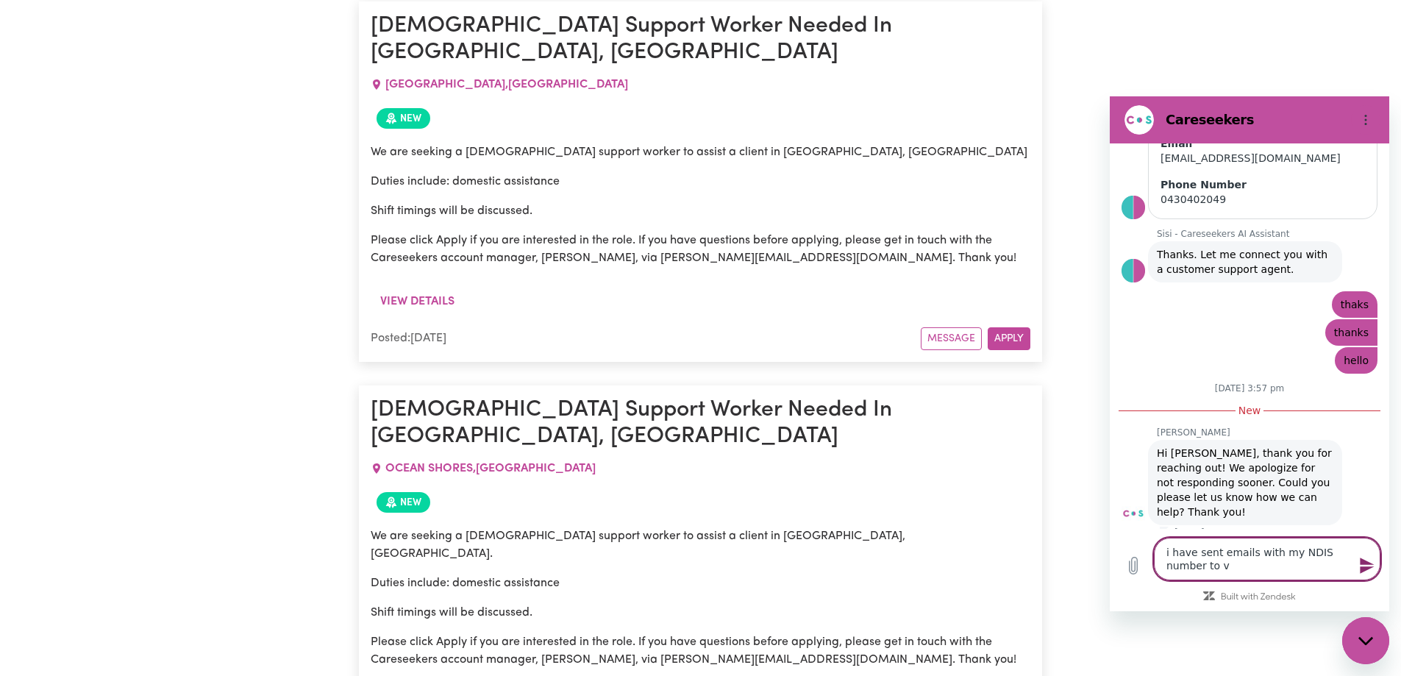
type textarea "x"
type textarea "i have sent emails with my NDIS number to b"
type textarea "x"
type textarea "i have sent emails with my NDIS number to be"
type textarea "x"
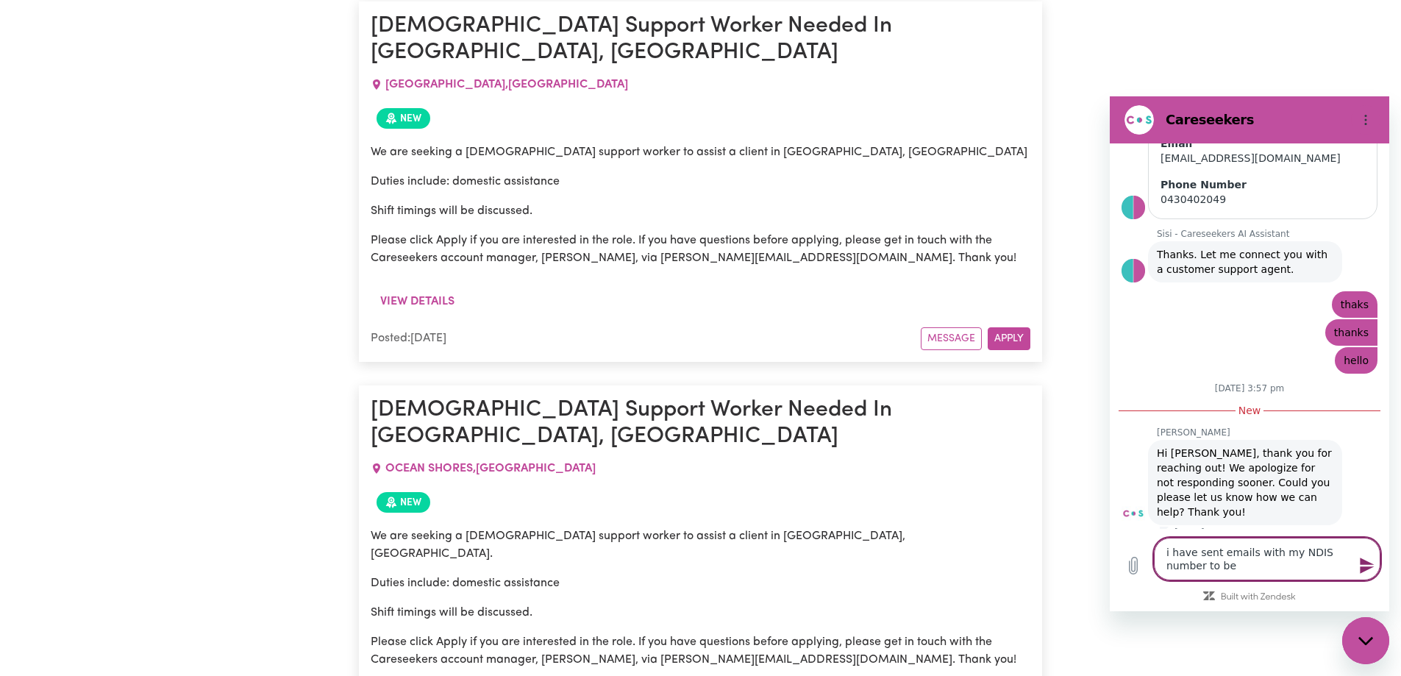
type textarea "i have sent emails with my NDIS number to be"
type textarea "x"
type textarea "i have sent emails with my NDIS number to be a"
type textarea "x"
type textarea "i have sent emails with my NDIS number to be ad"
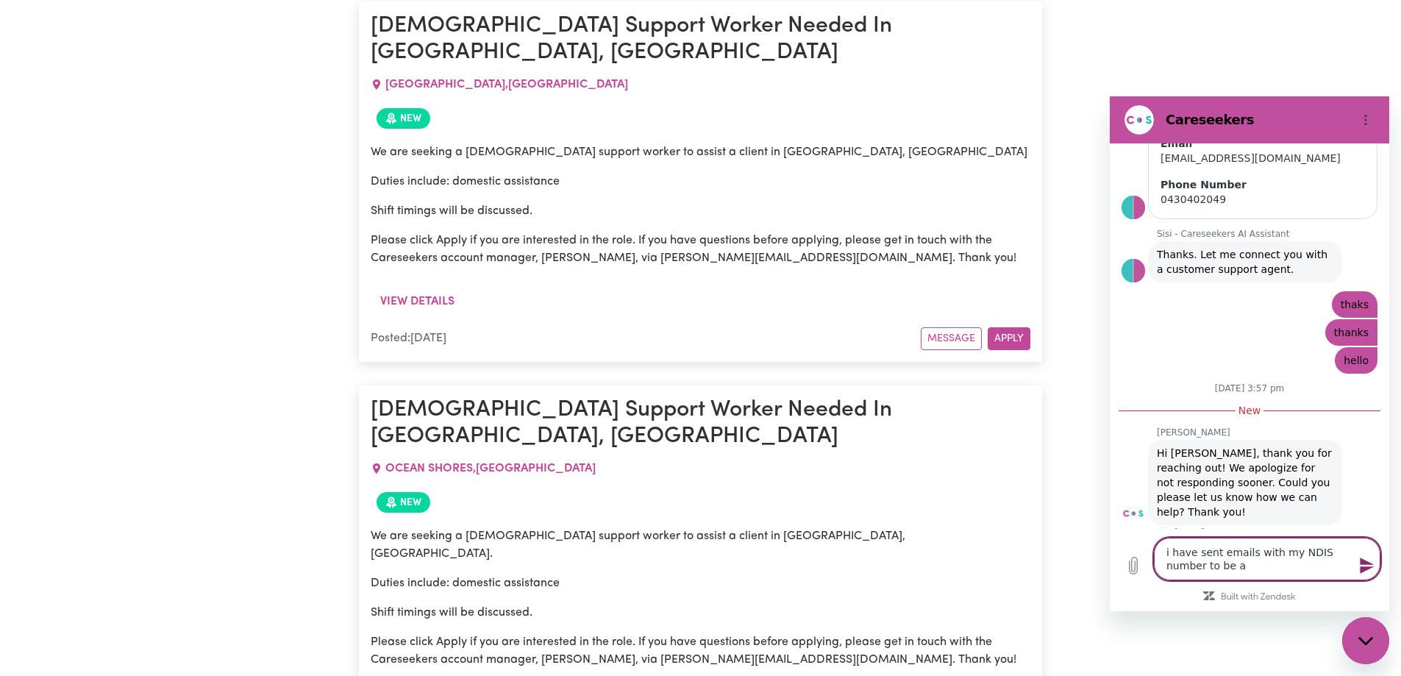
type textarea "x"
type textarea "i have sent emails with my NDIS number to be add"
type textarea "x"
type textarea "i have sent emails with my NDIS number to be add"
type textarea "x"
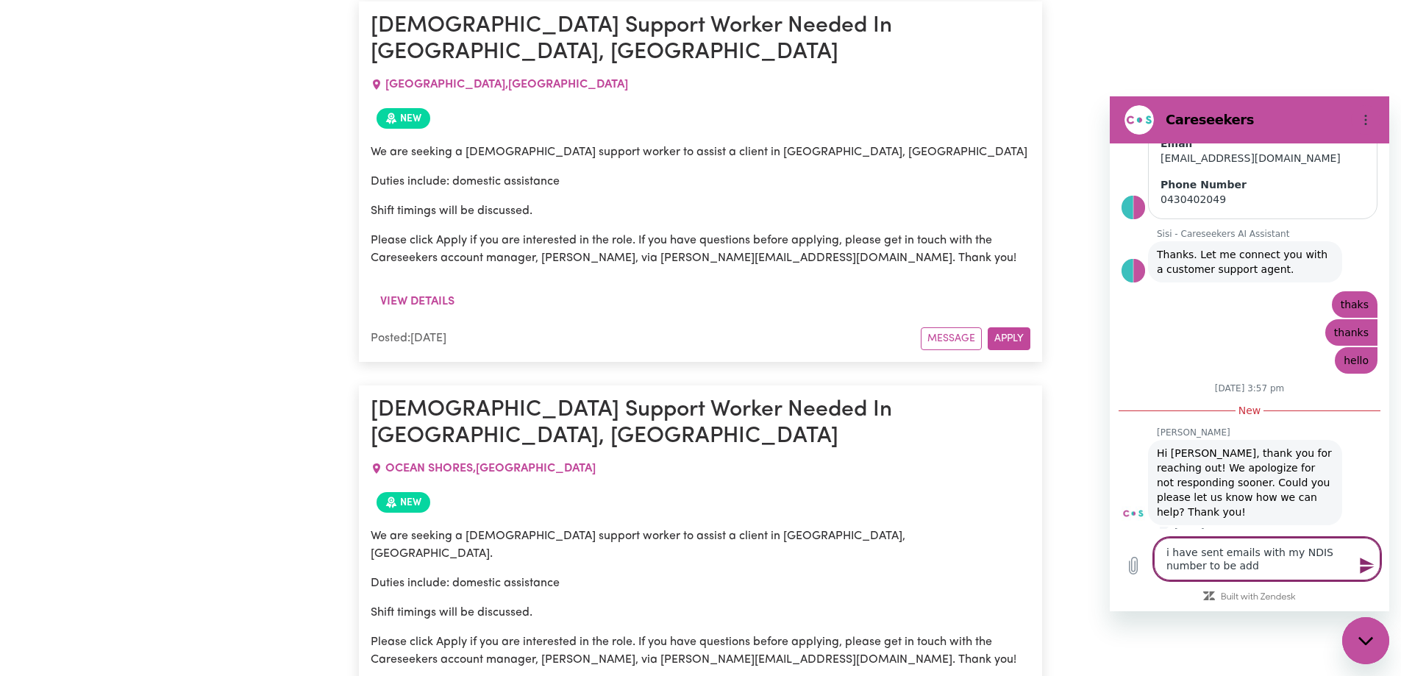
type textarea "i have sent emails with my NDIS number to be add i"
type textarea "x"
type textarea "i have sent emails with my NDIS number to be add in"
type textarea "x"
type textarea "i have sent emails with my NDIS number to be add ino"
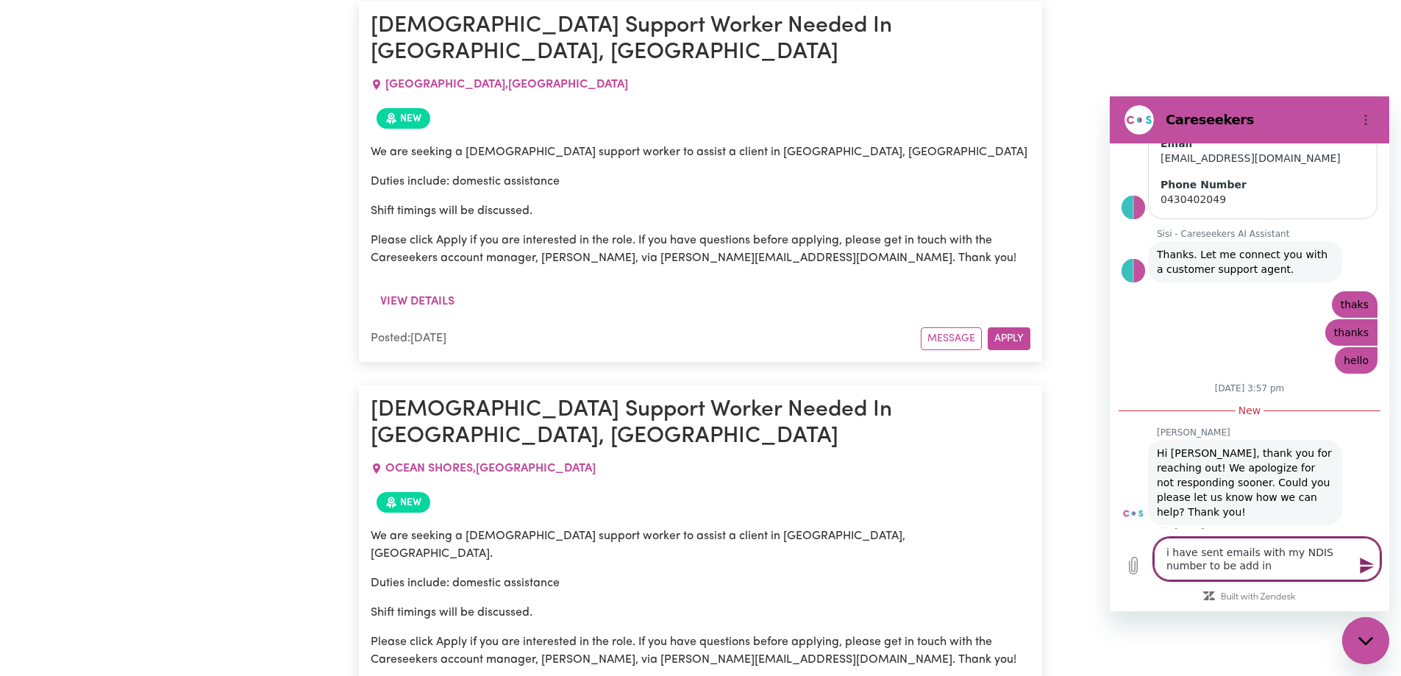
type textarea "x"
type textarea "i have sent emails with my NDIS number to be add in"
type textarea "x"
type textarea "i have sent emails with my NDIS number to be add iny"
type textarea "x"
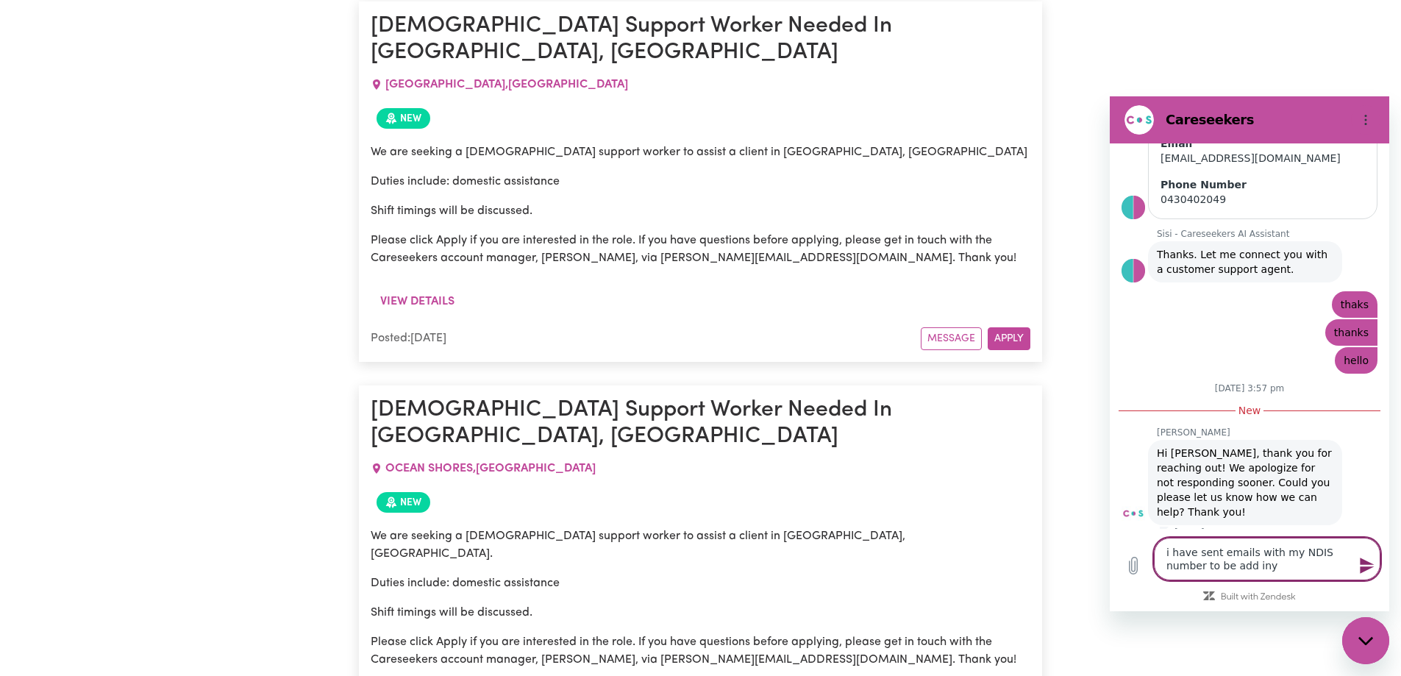
type textarea "i have sent emails with my NDIS number to be add inyo"
type textarea "x"
type textarea "i have sent emails with my NDIS number to be add inyo"
type textarea "x"
type textarea "i have sent emails with my NDIS number to be add inyo"
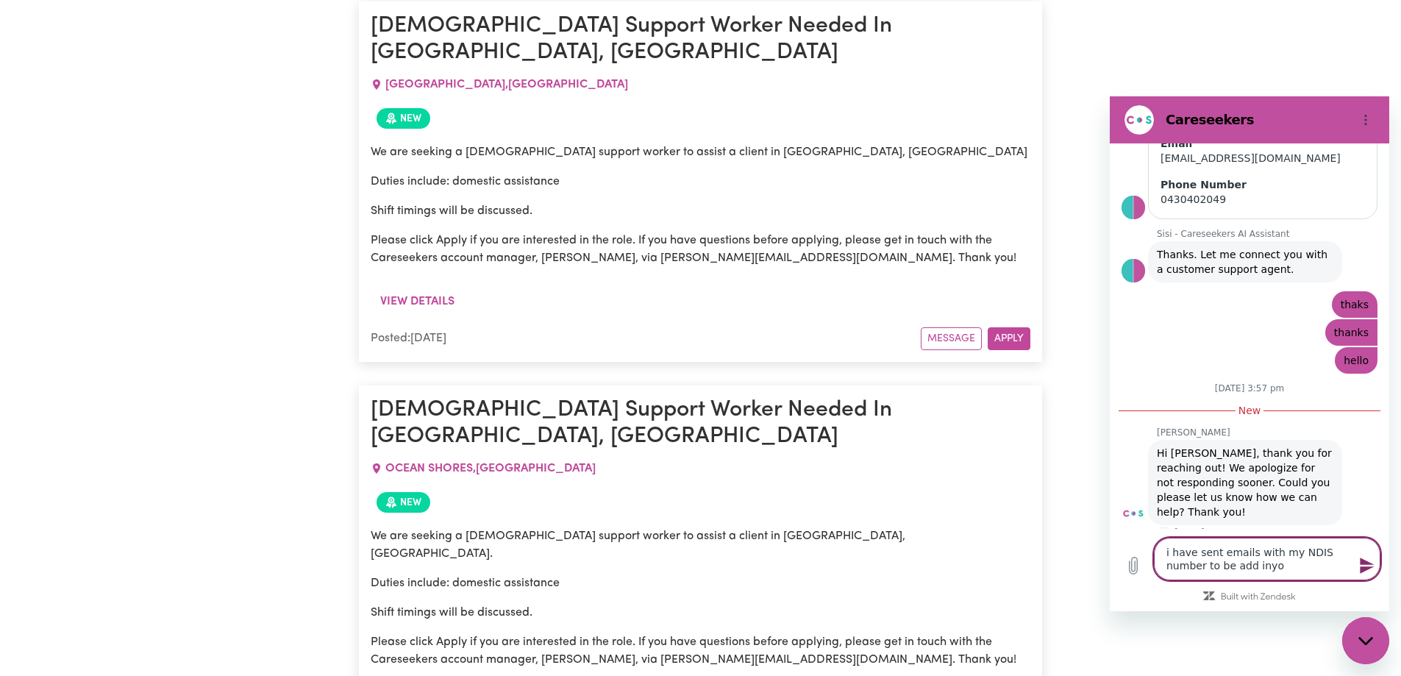
type textarea "x"
type textarea "i have sent emails with my NDIS number to be add iny"
type textarea "x"
type textarea "i have sent emails with my NDIS number to be add in"
type textarea "x"
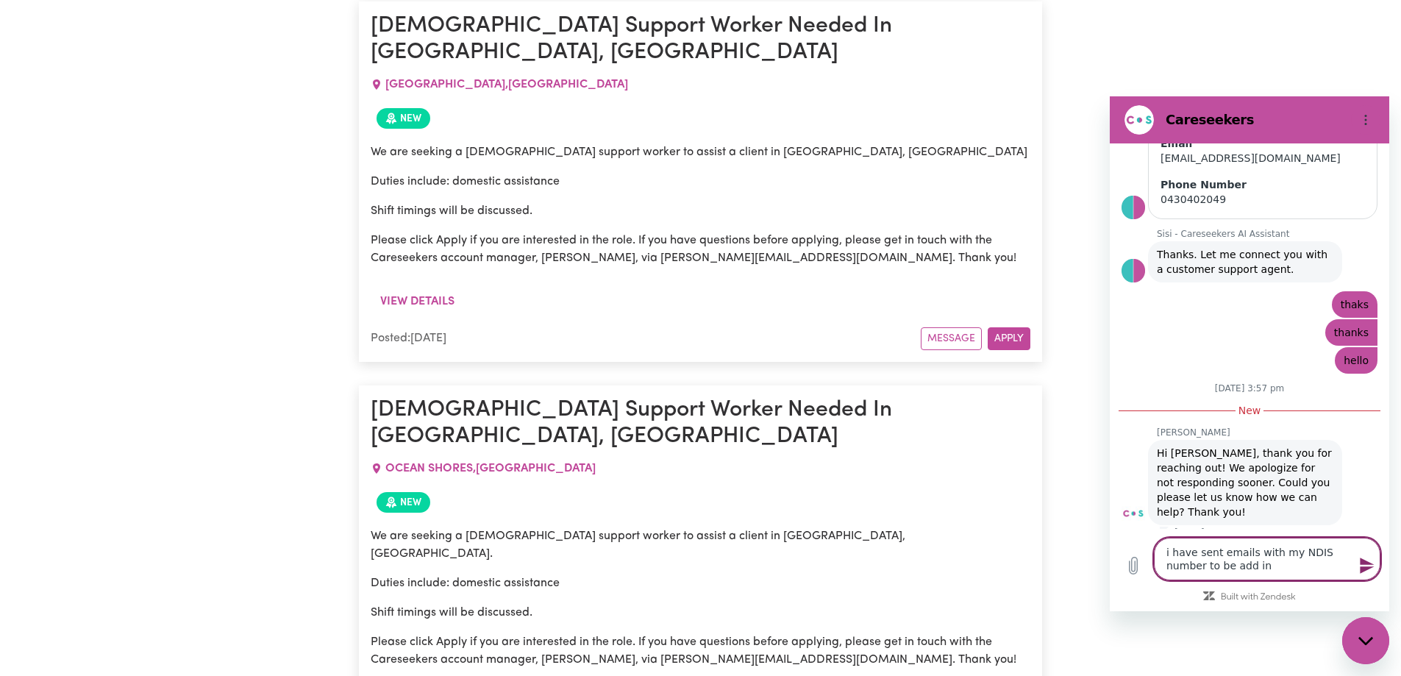
type textarea "i have sent emails with my NDIS number to be add int"
type textarea "x"
type textarea "i have sent emails with my NDIS number to be add into"
type textarea "x"
type textarea "i have sent emails with my NDIS number to be add into"
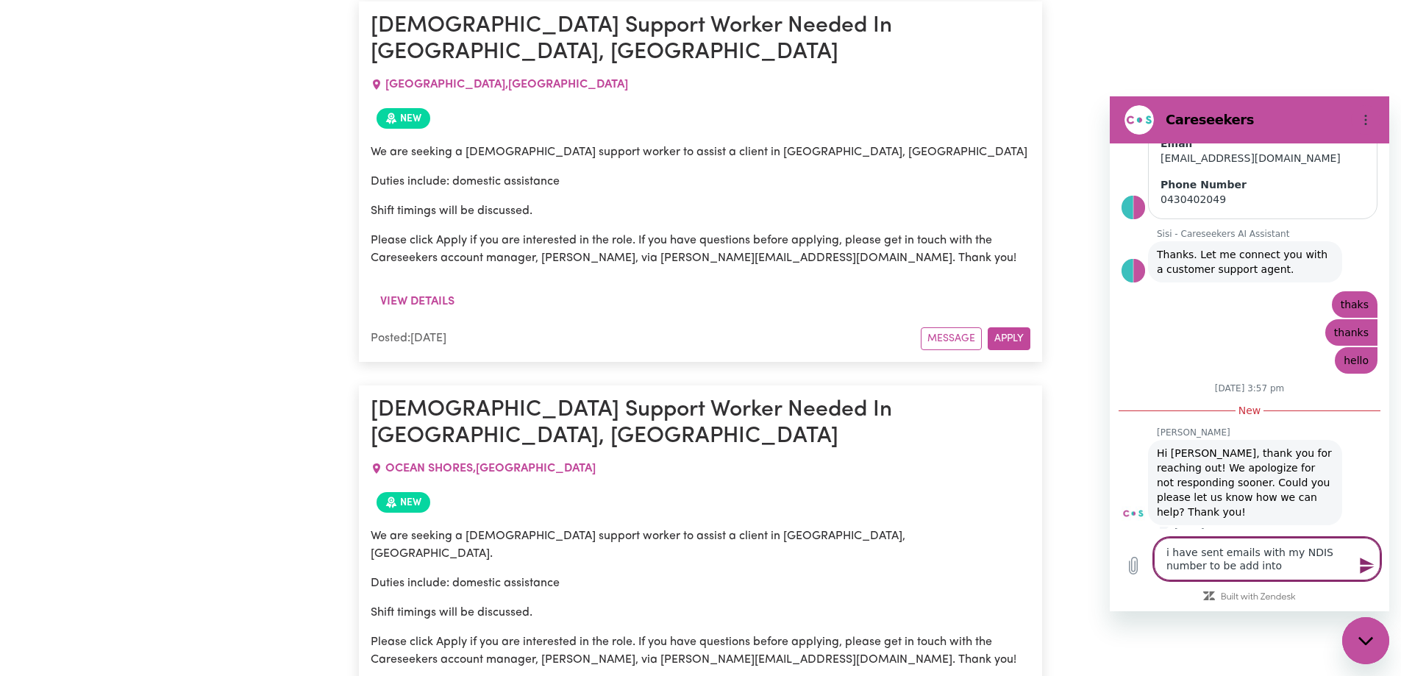
type textarea "x"
type textarea "i have sent emails with my NDIS number to be add into m"
type textarea "x"
type textarea "i have sent emails with my NDIS number to be add into my"
type textarea "x"
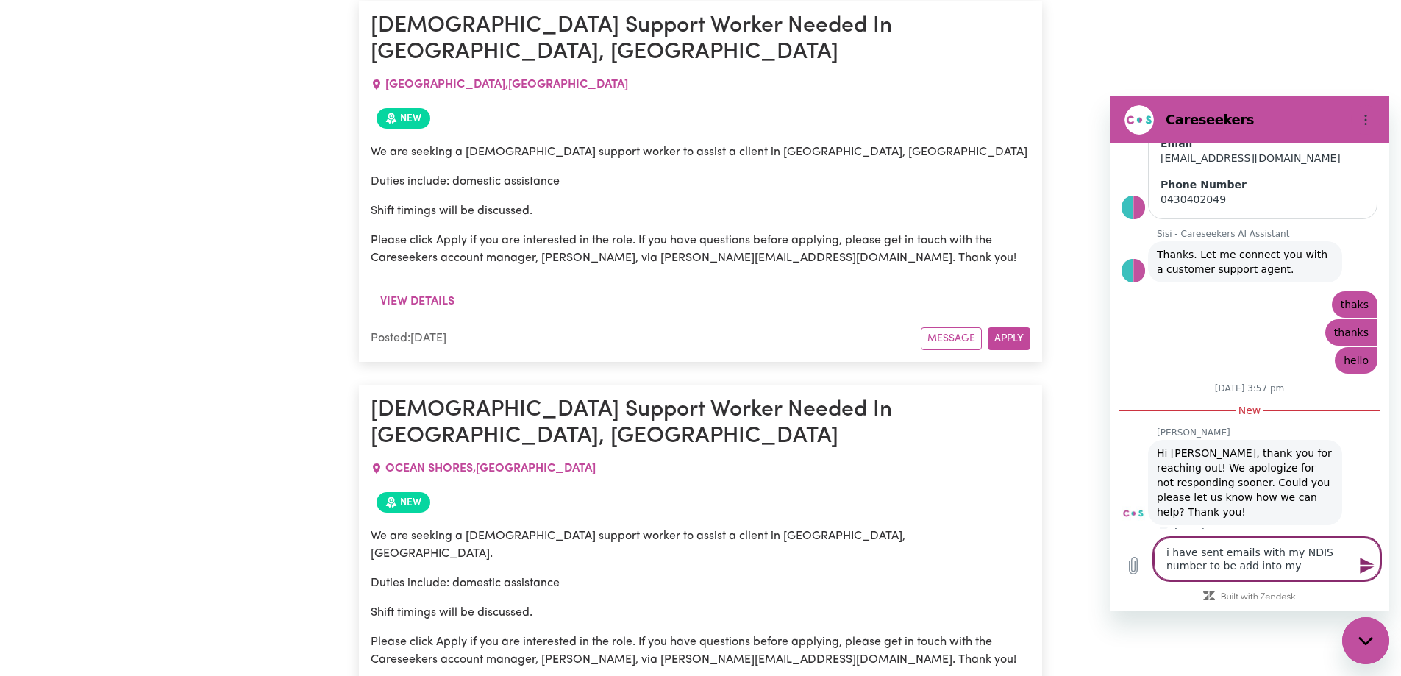
type textarea "i have sent emails with my NDIS number to be add into my"
type textarea "x"
type textarea "i have sent emails with my NDIS number to be add into my p"
type textarea "x"
type textarea "i have sent emails with my NDIS number to be add into my pr"
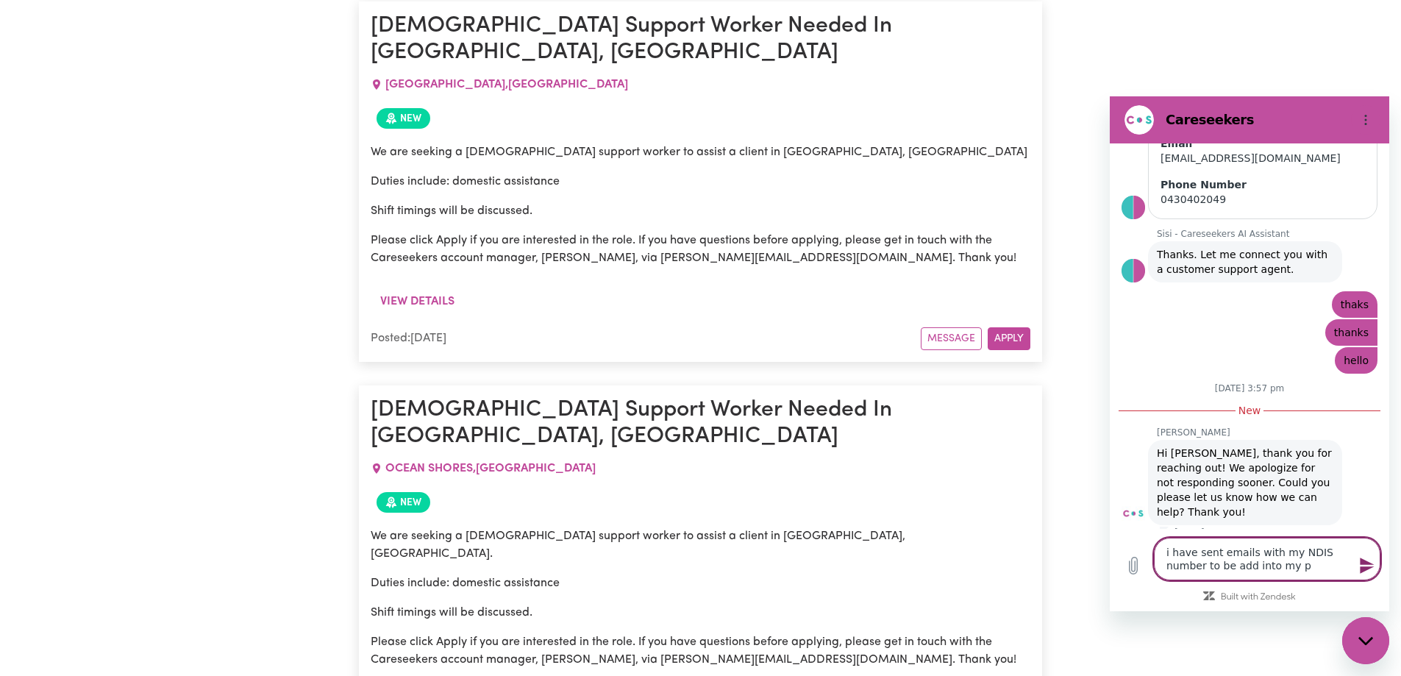
type textarea "x"
type textarea "i have sent emails with my NDIS number to be add into my pro"
type textarea "x"
type textarea "i have sent emails with my NDIS number to be add into my prof"
type textarea "x"
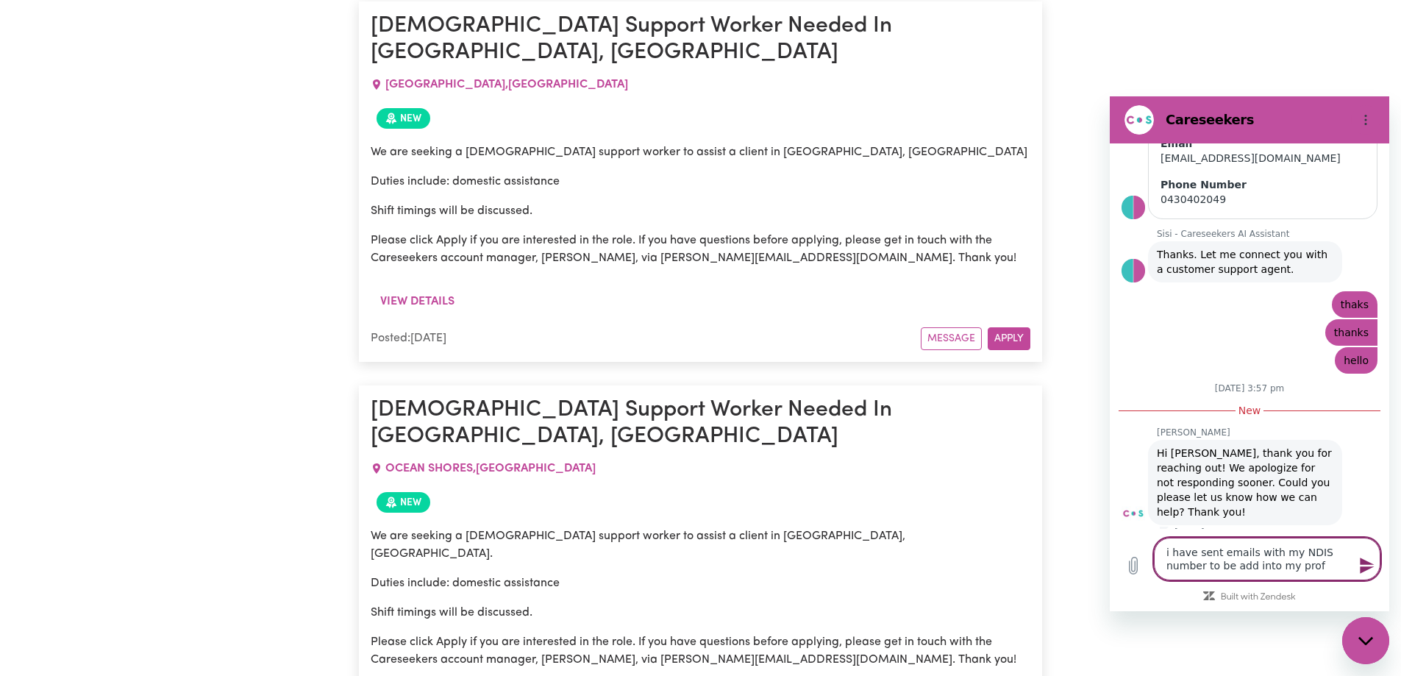
type textarea "i have sent emails with my NDIS number to be add into my profi"
type textarea "x"
type textarea "i have sent emails with my NDIS number to be add into my profil"
type textarea "x"
type textarea "i have sent emails with my NDIS number to be add into my profil"
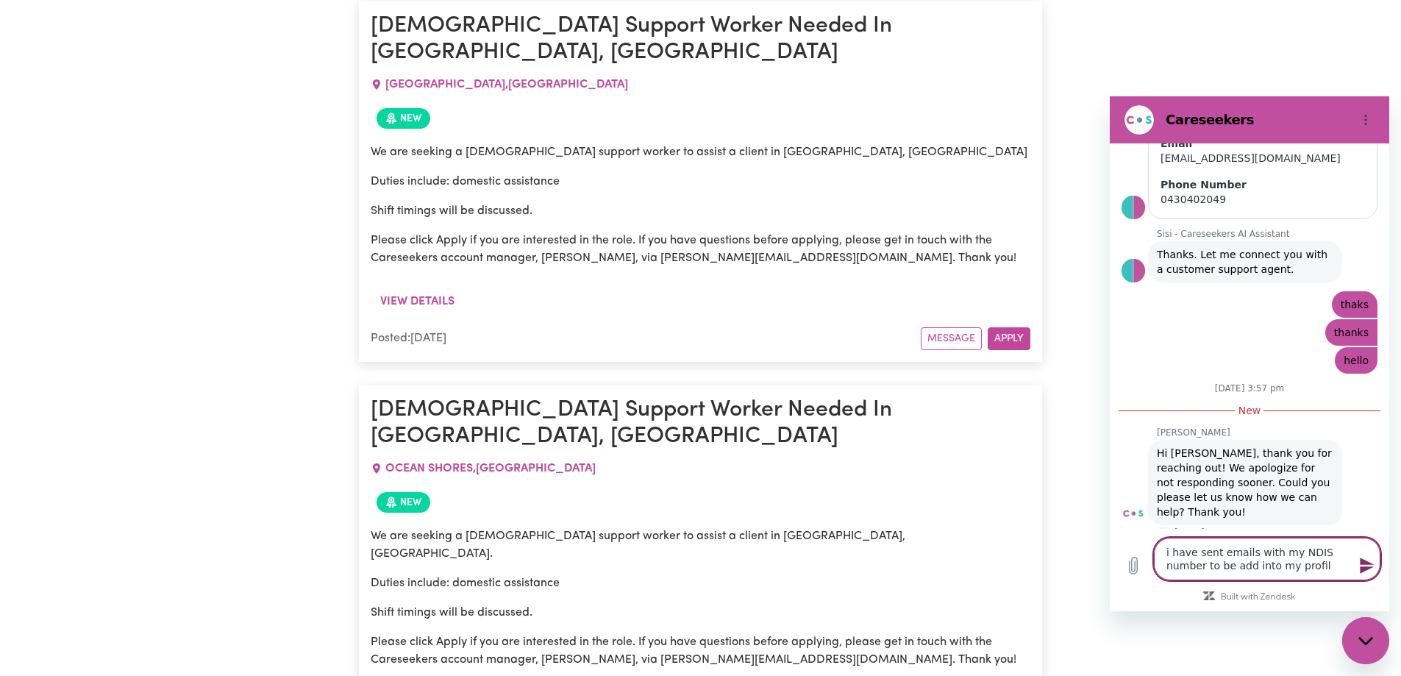
type textarea "x"
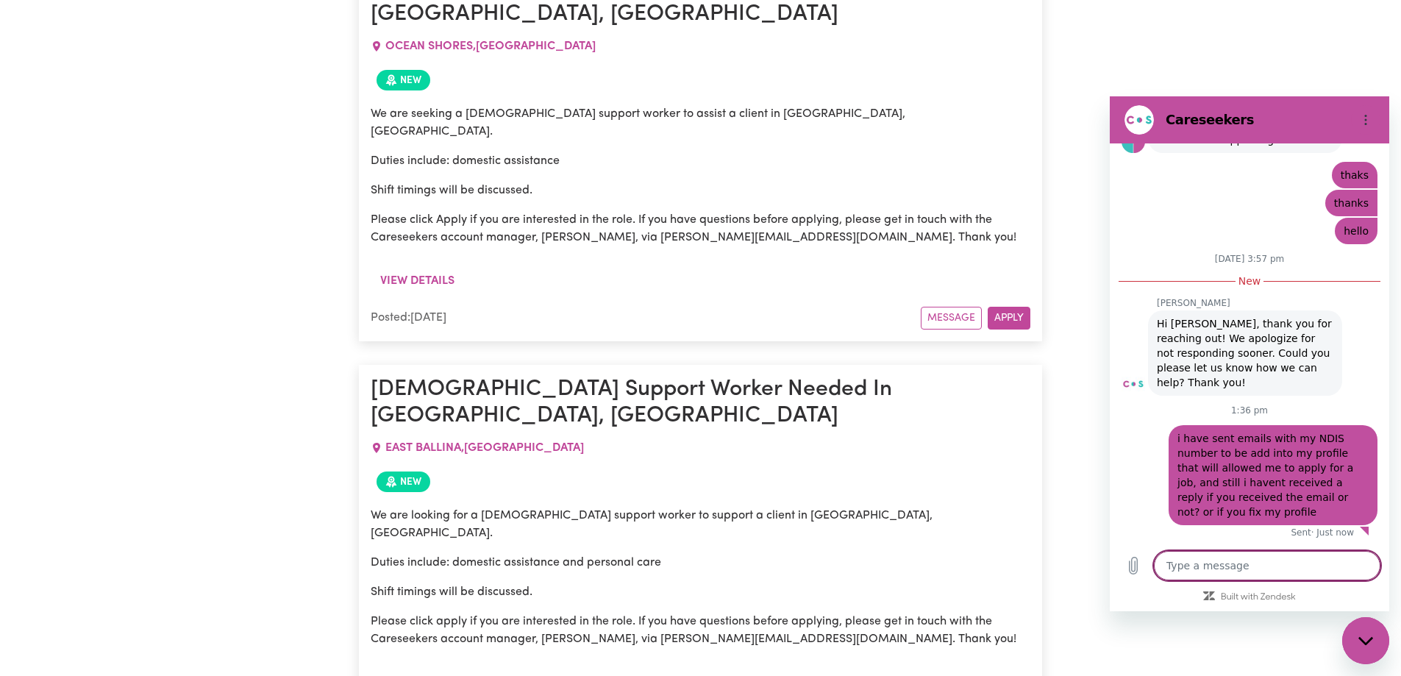
scroll to position [27146, 0]
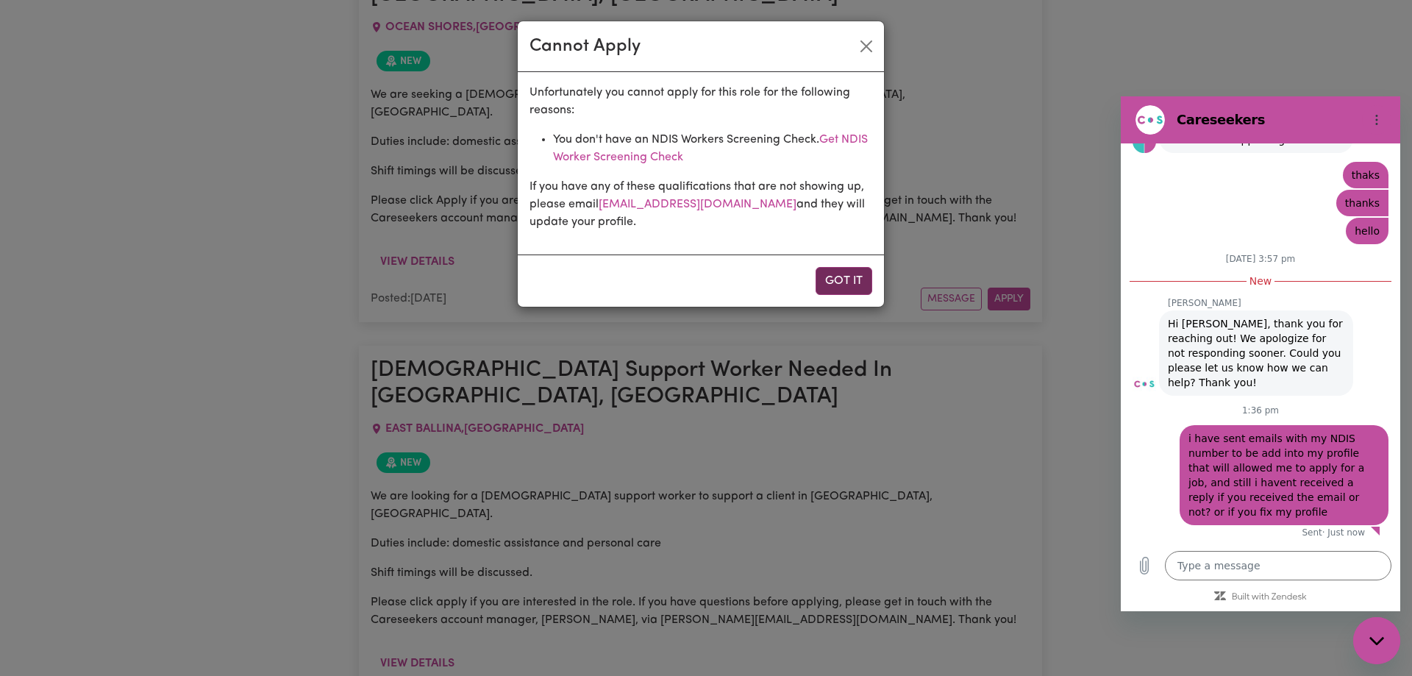
click at [831, 276] on button "Got it" at bounding box center [843, 281] width 57 height 28
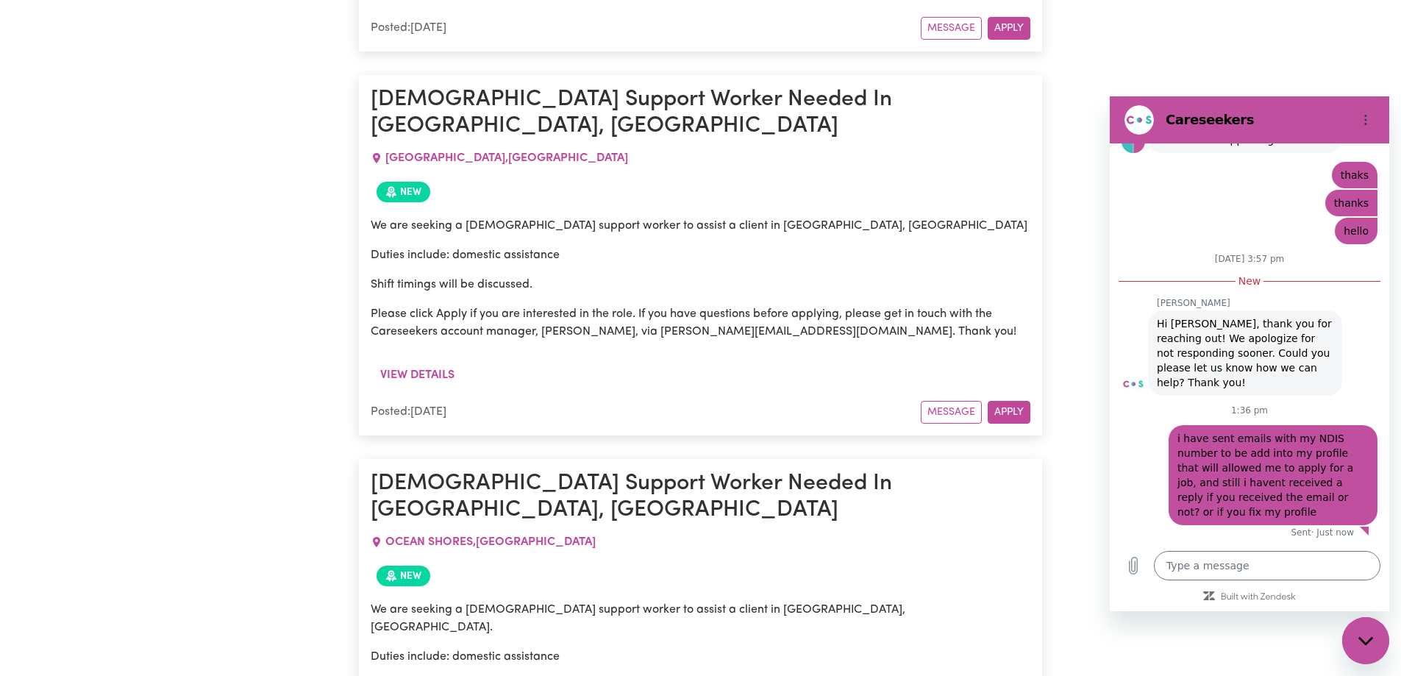
scroll to position [26263, 0]
